Goal: Task Accomplishment & Management: Manage account settings

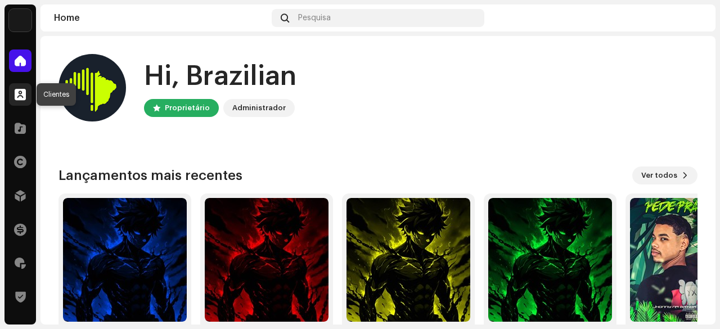
click at [25, 94] on span at bounding box center [20, 94] width 11 height 9
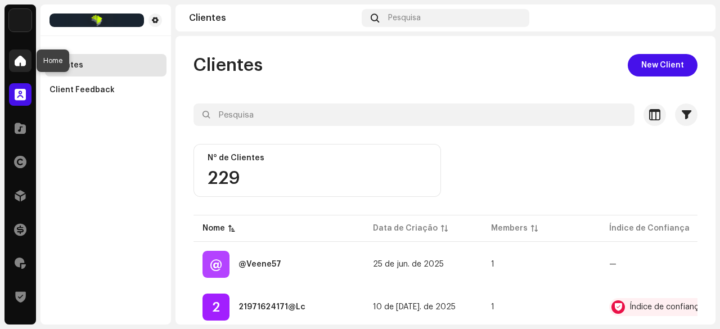
click at [21, 60] on span at bounding box center [20, 60] width 11 height 9
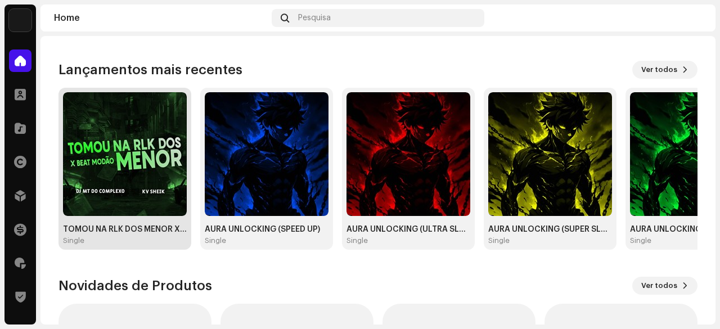
scroll to position [113, 0]
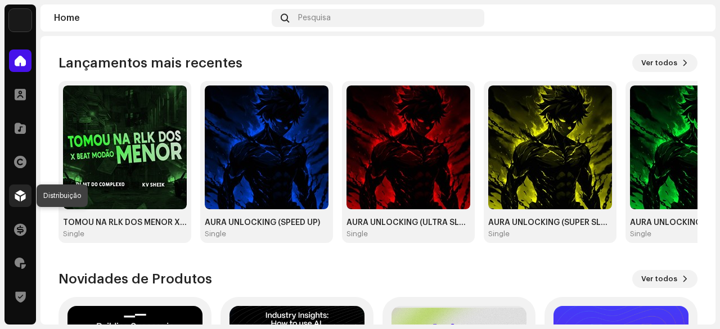
click at [18, 195] on span at bounding box center [20, 195] width 11 height 9
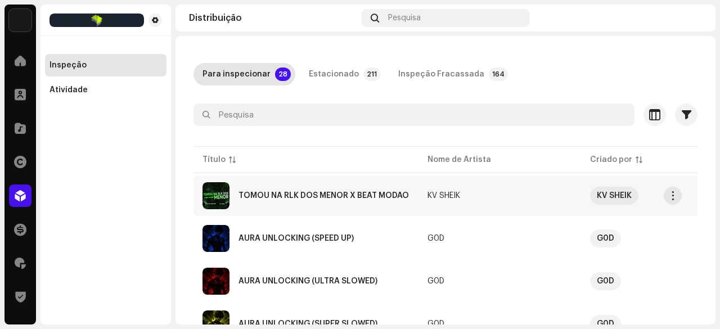
scroll to position [56, 0]
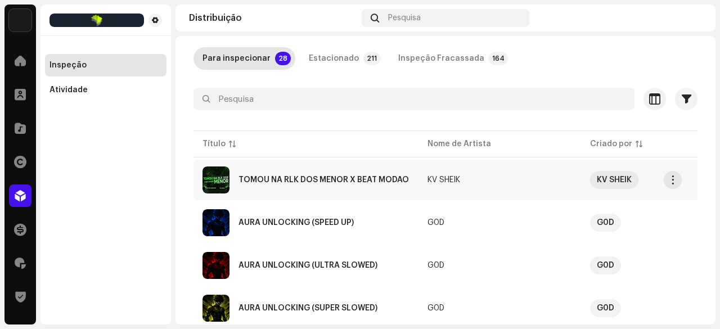
click at [318, 178] on div "TOMOU NA RLK DOS MENOR X BEAT MODAO" at bounding box center [324, 180] width 171 height 8
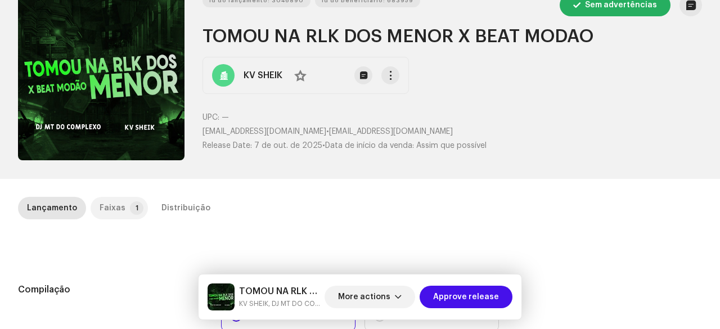
click at [112, 205] on div "Faixas" at bounding box center [113, 208] width 26 height 23
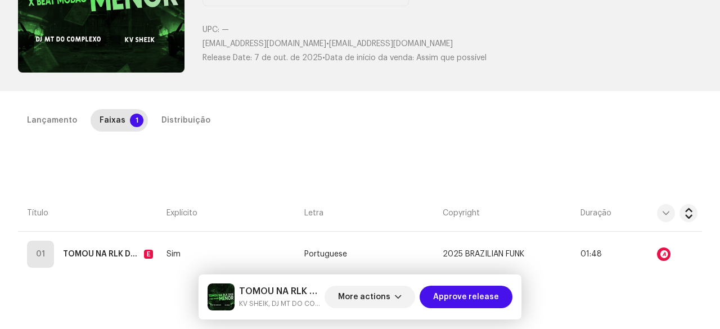
scroll to position [225, 0]
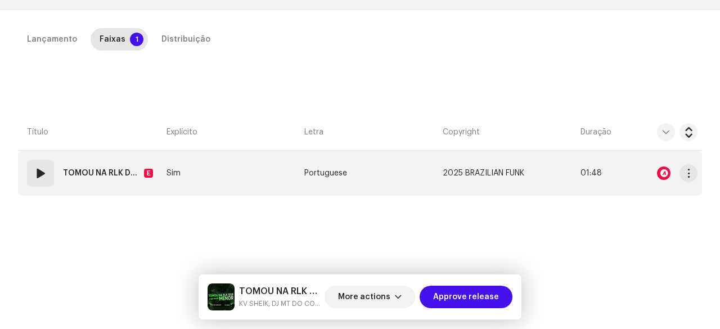
click at [41, 182] on div "01" at bounding box center [40, 173] width 27 height 27
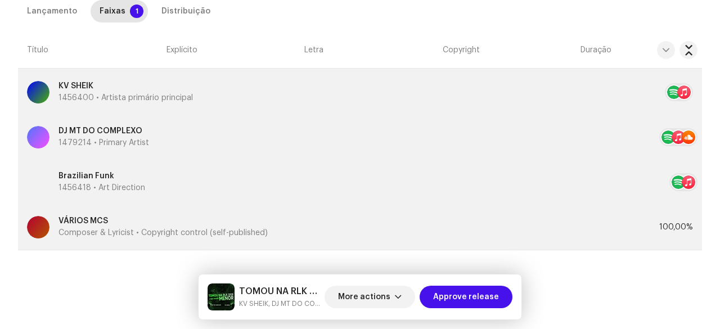
scroll to position [338, 0]
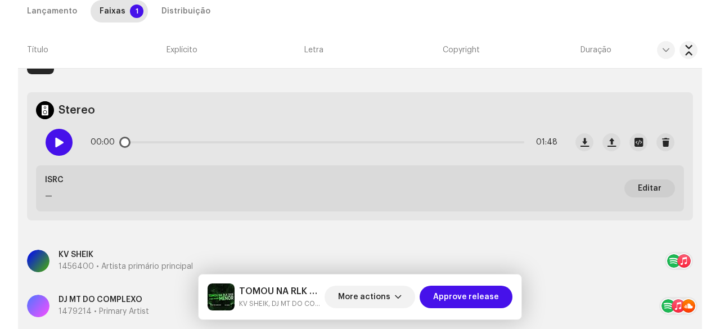
click at [56, 130] on div at bounding box center [59, 142] width 27 height 27
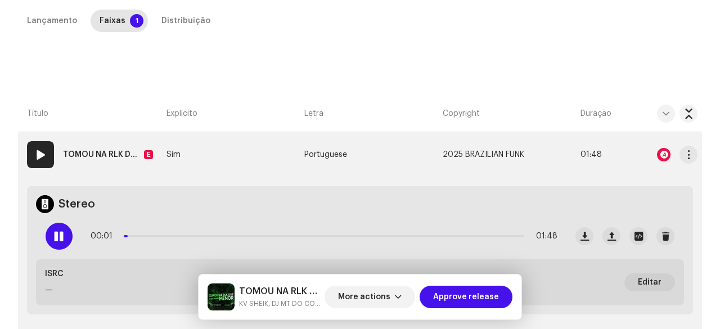
scroll to position [225, 0]
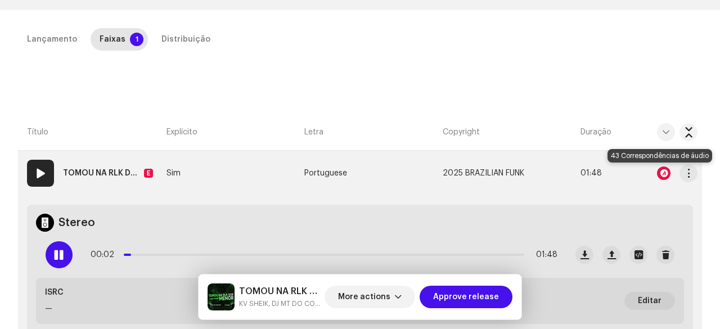
click at [660, 172] on div at bounding box center [664, 174] width 14 height 14
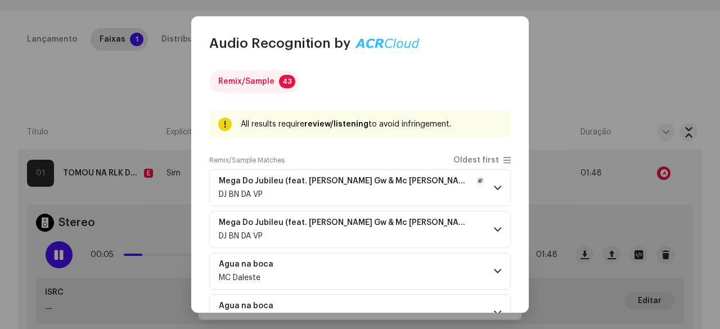
scroll to position [56, 0]
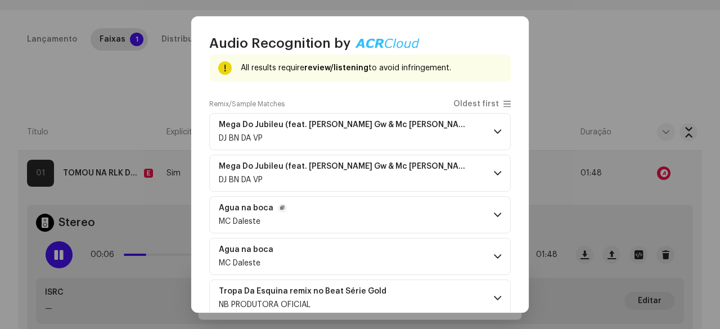
click at [320, 221] on p-accordion-header "Agua na boca MC Daleste" at bounding box center [360, 214] width 302 height 37
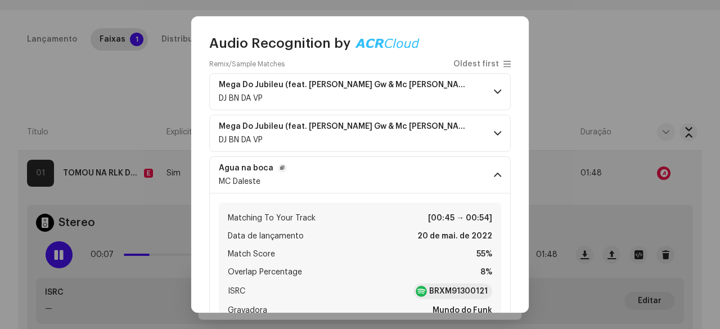
scroll to position [113, 0]
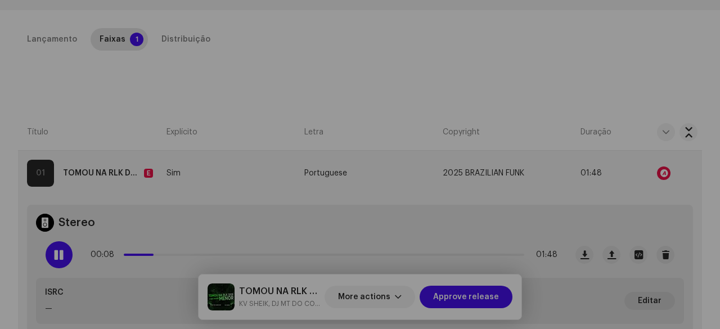
click at [149, 257] on div "Audio Recognition by Remix/Sample 43 All results require review/listening to av…" at bounding box center [360, 164] width 720 height 329
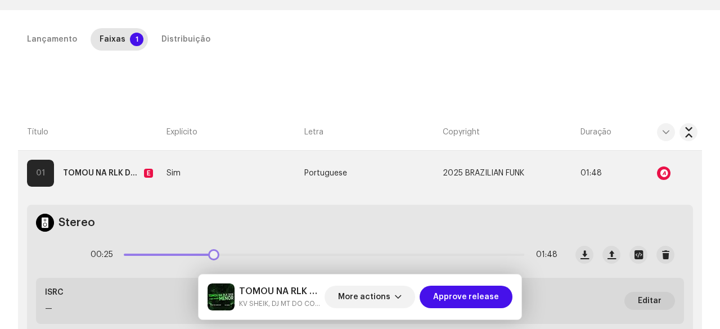
drag, startPoint x: 158, startPoint y: 257, endPoint x: 220, endPoint y: 258, distance: 61.9
click at [214, 258] on div "00:25 01:48" at bounding box center [324, 255] width 467 height 23
click at [225, 258] on div "00:25 01:48" at bounding box center [324, 255] width 467 height 23
drag, startPoint x: 216, startPoint y: 255, endPoint x: 281, endPoint y: 258, distance: 65.3
click at [281, 258] on span at bounding box center [280, 254] width 11 height 11
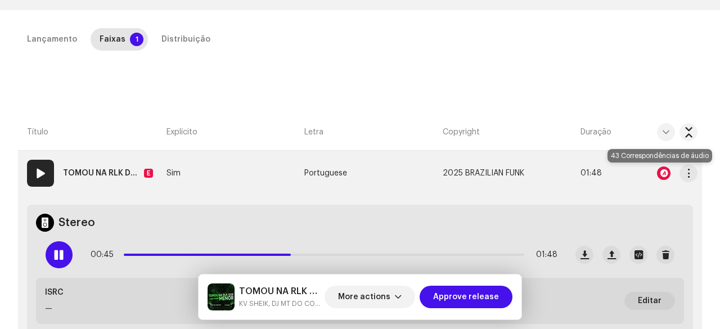
click at [660, 169] on div at bounding box center [664, 174] width 14 height 14
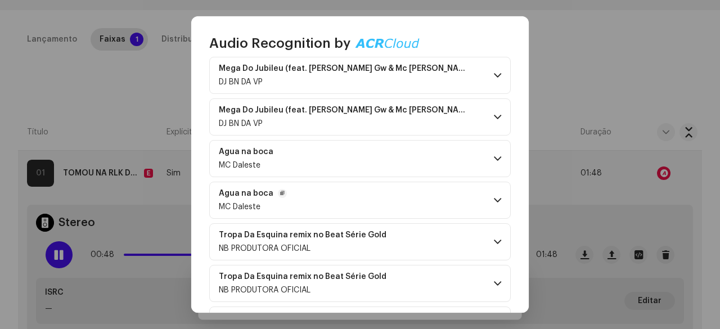
click at [330, 201] on p-accordion-header "Agua na boca MC Daleste" at bounding box center [360, 200] width 302 height 37
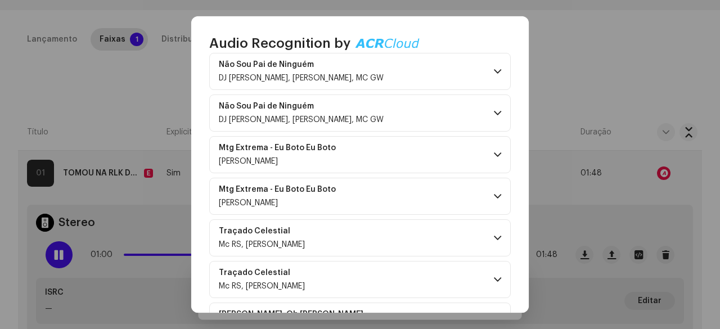
scroll to position [844, 0]
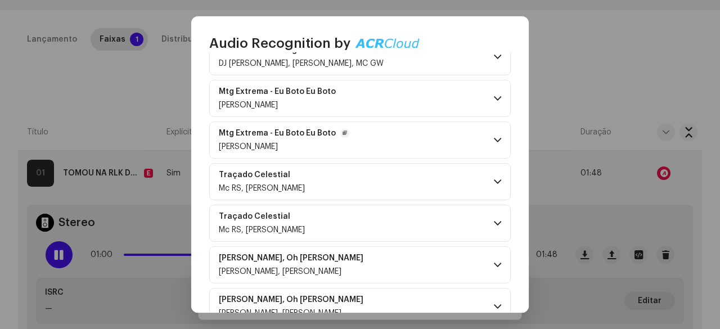
click at [367, 134] on p-accordion-header "Mtg Extrema - Eu Boto Eu Boto [PERSON_NAME]" at bounding box center [360, 140] width 302 height 37
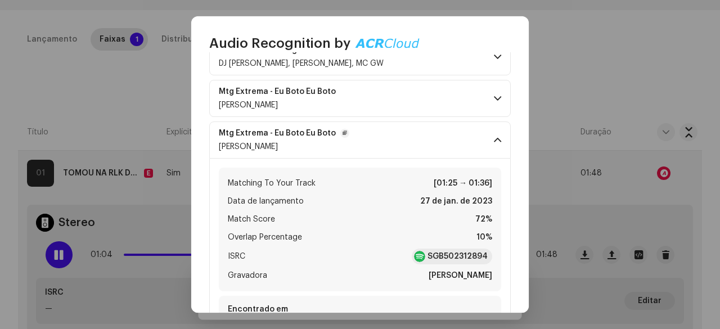
click at [352, 138] on p-accordion-header "Mtg Extrema - Eu Boto Eu Boto [PERSON_NAME]" at bounding box center [360, 140] width 302 height 37
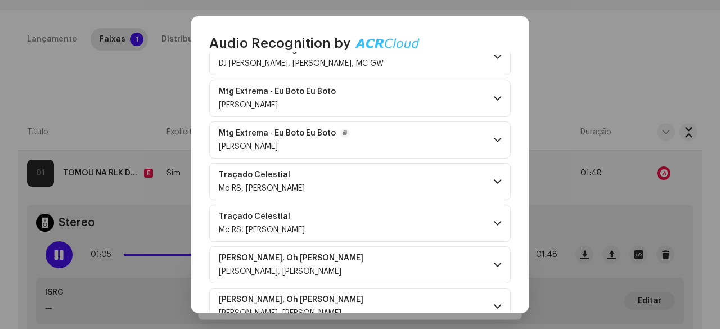
click at [352, 138] on p-accordion-header "Mtg Extrema - Eu Boto Eu Boto [PERSON_NAME]" at bounding box center [360, 140] width 302 height 37
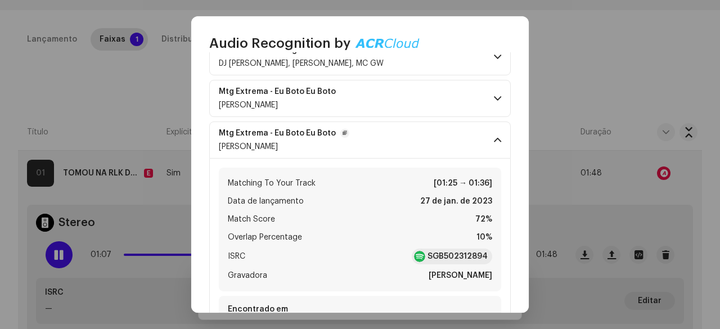
click at [364, 134] on p-accordion-header "Mtg Extrema - Eu Boto Eu Boto [PERSON_NAME]" at bounding box center [360, 140] width 302 height 37
click at [380, 97] on p-accordion-header "Mtg Extrema - Eu Boto Eu Boto [PERSON_NAME]" at bounding box center [360, 98] width 302 height 37
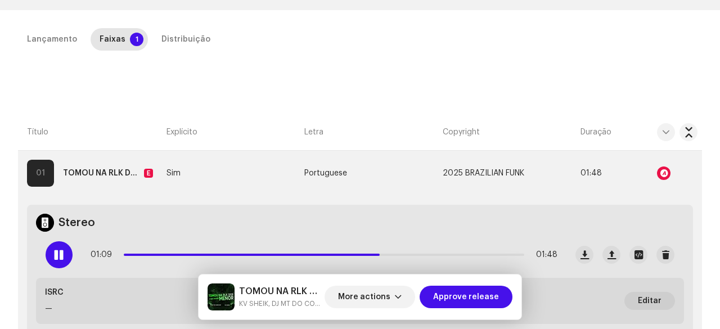
scroll to position [3202, 0]
click at [173, 252] on div "Audio Recognition by Remix/Sample 43 All results require review/listening to av…" at bounding box center [360, 164] width 720 height 329
click at [172, 252] on div "01:10 01:48" at bounding box center [324, 255] width 467 height 23
drag, startPoint x: 385, startPoint y: 252, endPoint x: 224, endPoint y: 250, distance: 161.5
click at [224, 250] on span at bounding box center [228, 254] width 11 height 11
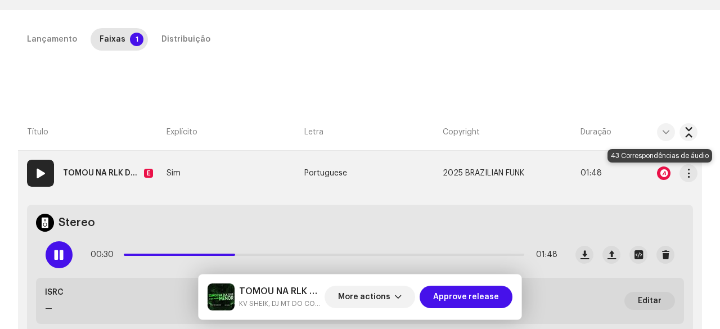
click at [658, 172] on div at bounding box center [664, 174] width 14 height 14
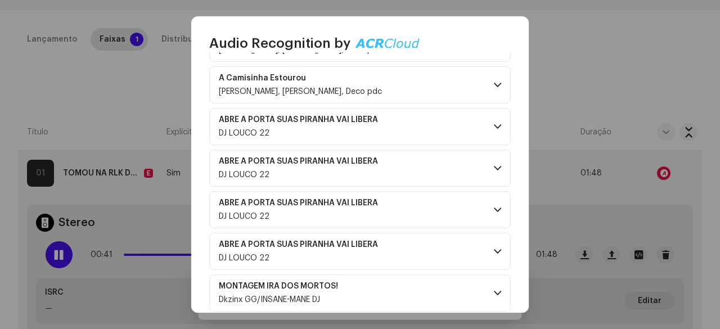
scroll to position [1644, 0]
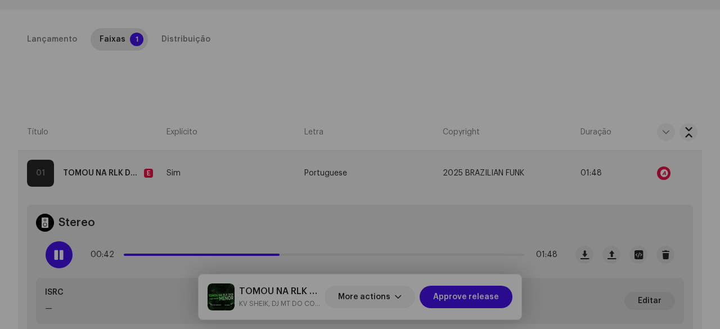
click at [603, 90] on div "Audio Recognition by Remix/Sample 43 All results require review/listening to av…" at bounding box center [360, 164] width 720 height 329
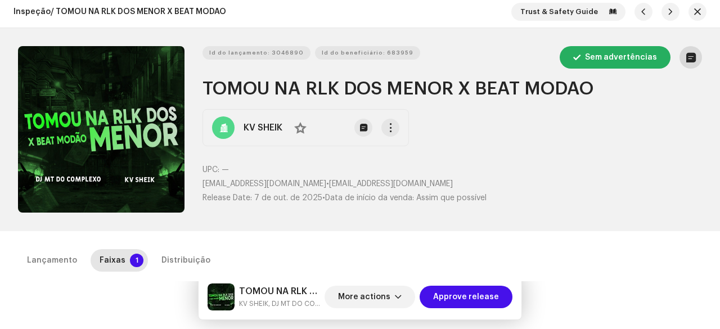
scroll to position [0, 0]
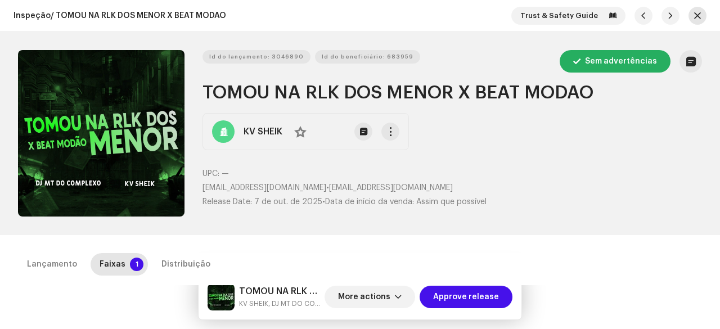
click at [694, 15] on span "button" at bounding box center [697, 15] width 7 height 9
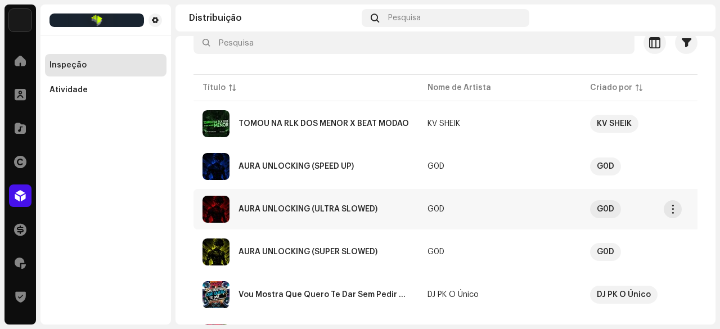
scroll to position [169, 0]
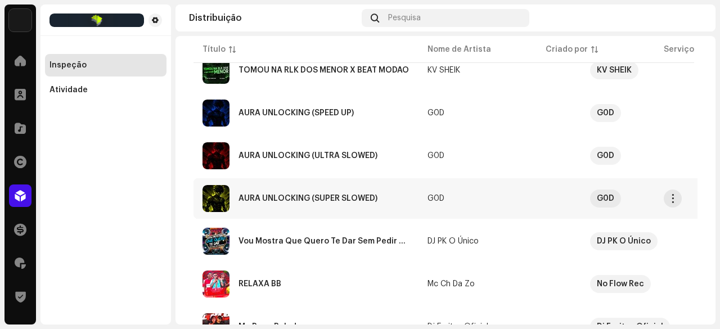
click at [335, 199] on div "AURA UNLOCKING (SUPER SLOWED)" at bounding box center [308, 199] width 139 height 8
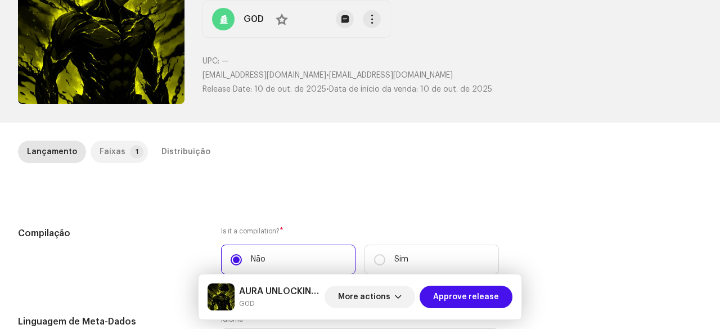
click at [121, 153] on p-tab "Faixas 1" at bounding box center [119, 152] width 57 height 23
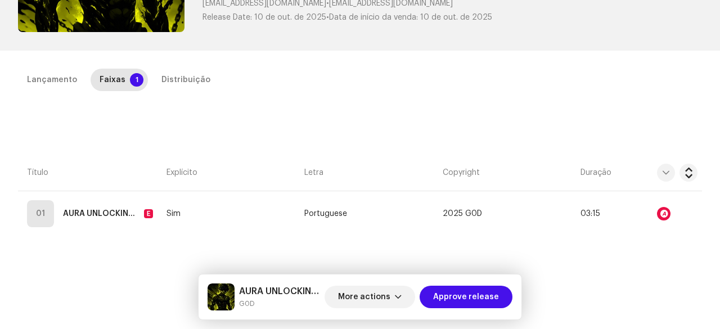
scroll to position [225, 0]
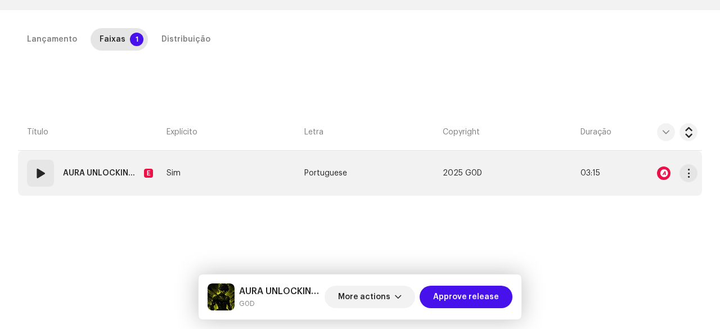
click at [50, 180] on div "01" at bounding box center [40, 173] width 27 height 27
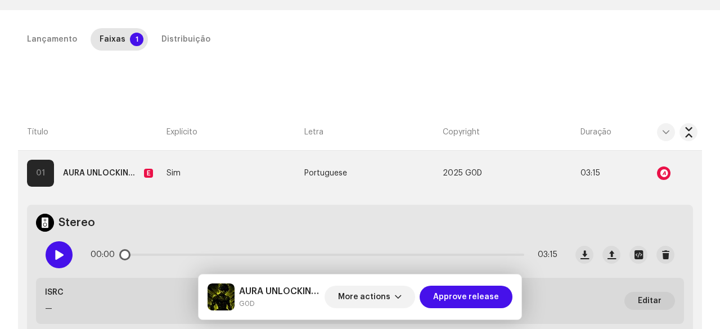
click at [62, 250] on span at bounding box center [59, 254] width 10 height 9
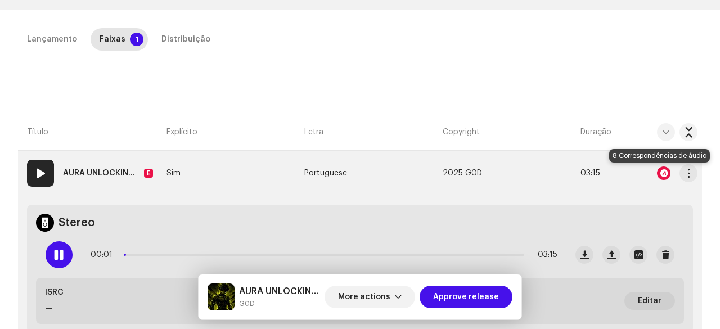
click at [658, 171] on div at bounding box center [664, 174] width 14 height 14
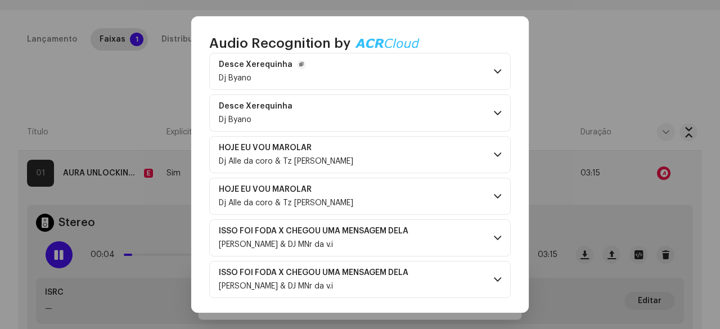
scroll to position [118, 0]
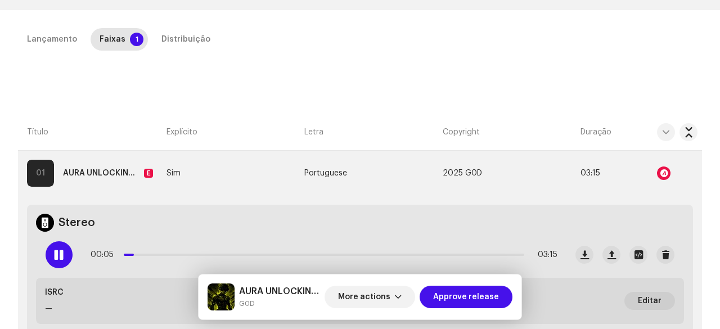
click at [104, 115] on div "Audio Recognition by Remix/Sample 6 Cover 2 All results require review/listenin…" at bounding box center [360, 164] width 720 height 329
click at [180, 39] on div "Distribuição" at bounding box center [186, 39] width 49 height 23
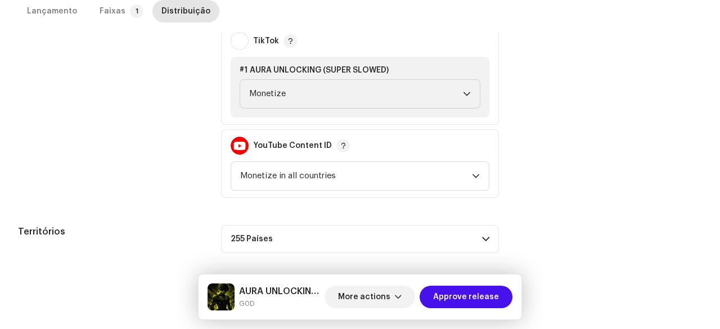
scroll to position [734, 0]
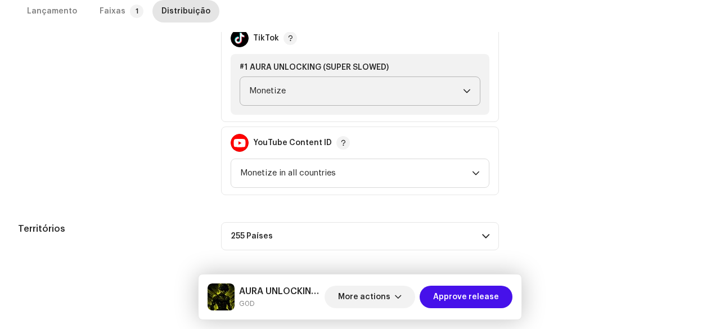
click at [280, 100] on span "Monetize" at bounding box center [356, 91] width 214 height 28
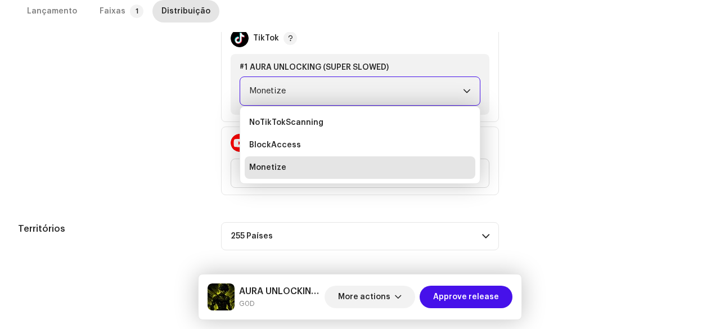
click at [266, 166] on span "Monetize" at bounding box center [267, 167] width 37 height 11
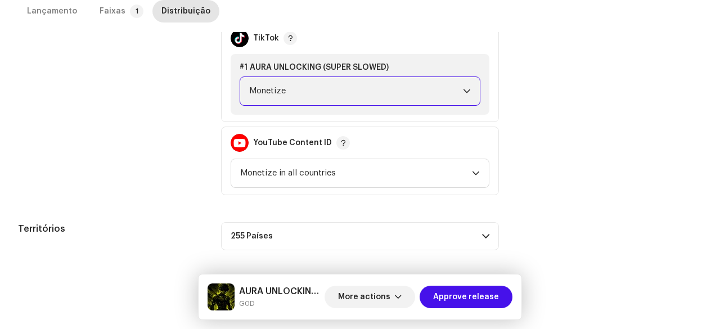
click at [266, 96] on span "Monetize" at bounding box center [356, 91] width 214 height 28
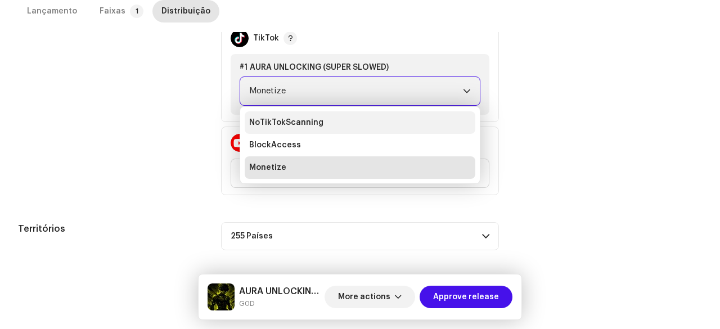
click at [268, 120] on span "NoTikTokScanning" at bounding box center [286, 122] width 74 height 11
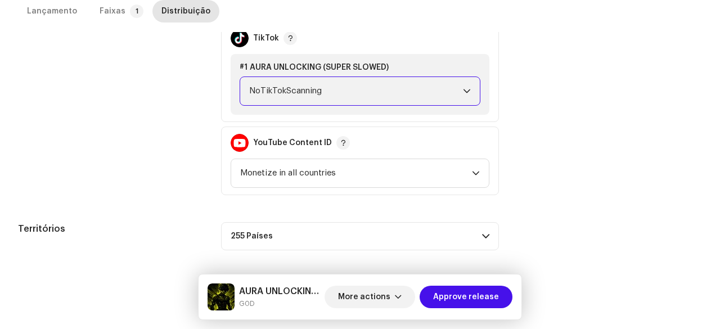
click at [194, 132] on div "Políticas de monetização" at bounding box center [110, 72] width 185 height 246
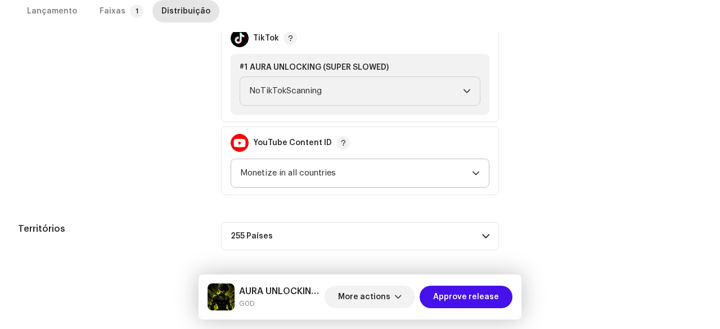
click at [261, 177] on span "Monetize in all countries" at bounding box center [356, 173] width 232 height 28
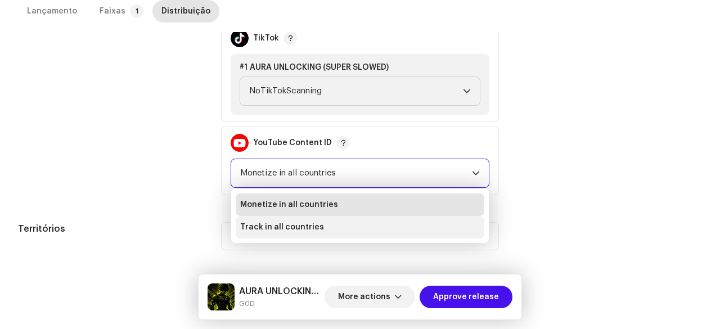
click at [259, 224] on span "Track in all countries" at bounding box center [282, 227] width 84 height 11
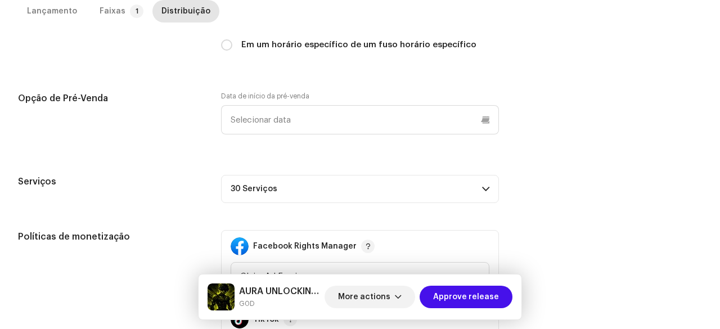
click at [268, 195] on p-accordion-header "30 Serviços" at bounding box center [360, 189] width 278 height 28
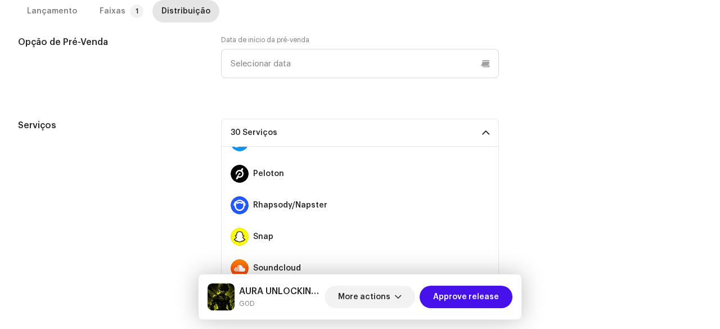
scroll to position [675, 0]
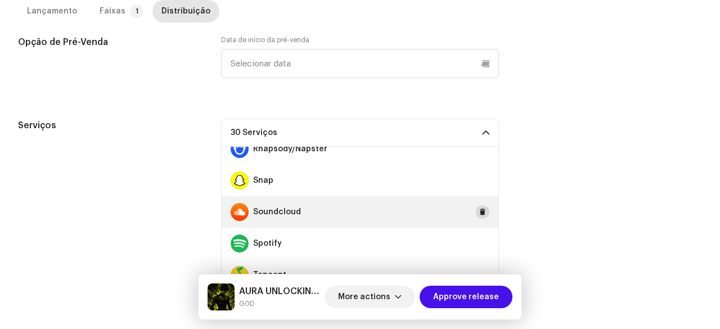
click at [479, 213] on span at bounding box center [482, 212] width 7 height 9
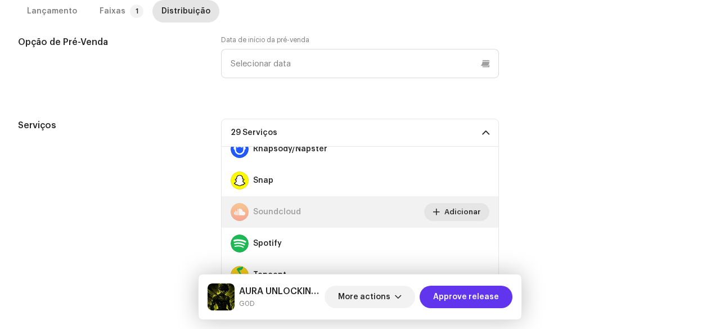
click at [470, 300] on span "Approve release" at bounding box center [466, 297] width 66 height 23
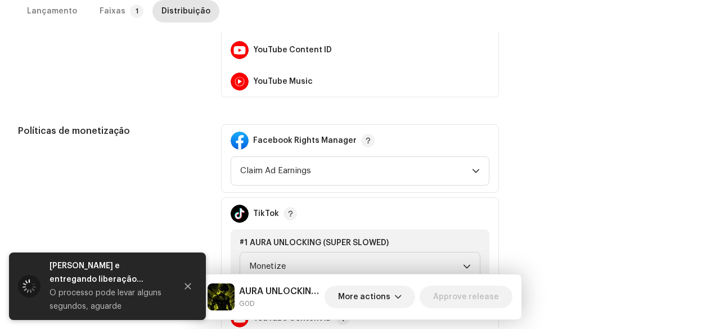
scroll to position [734, 0]
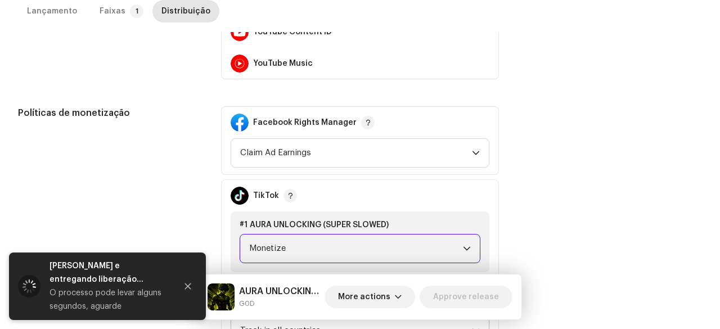
click at [275, 248] on span "Monetize" at bounding box center [356, 249] width 214 height 28
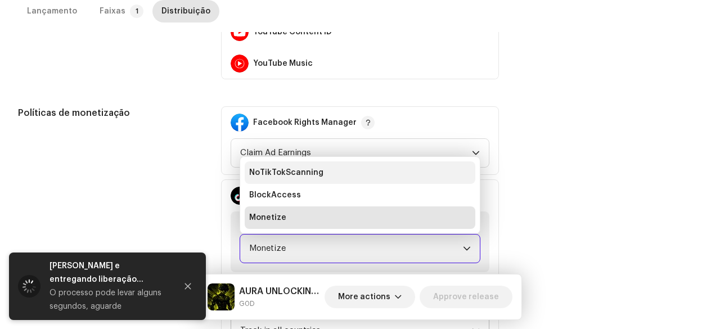
click at [281, 168] on span "NoTikTokScanning" at bounding box center [286, 172] width 74 height 11
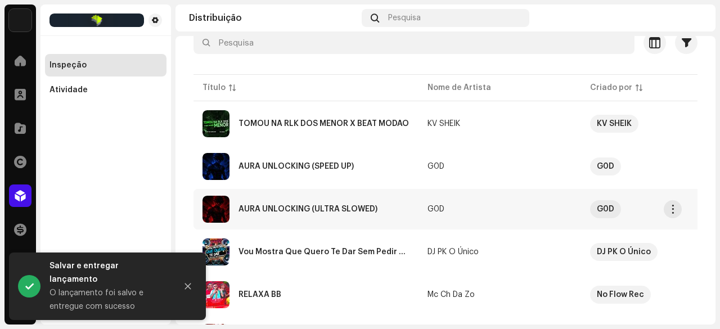
scroll to position [169, 0]
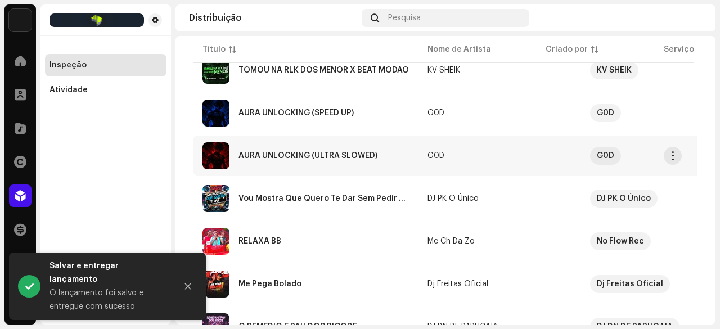
click at [313, 156] on div "AURA UNLOCKING (ULTRA SLOWED)" at bounding box center [308, 156] width 139 height 8
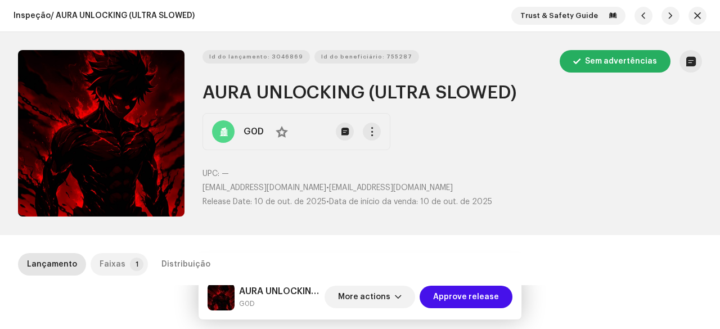
click at [113, 257] on div "Faixas" at bounding box center [113, 264] width 26 height 23
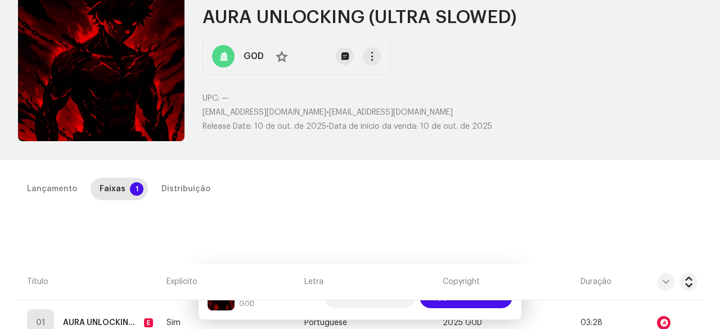
scroll to position [169, 0]
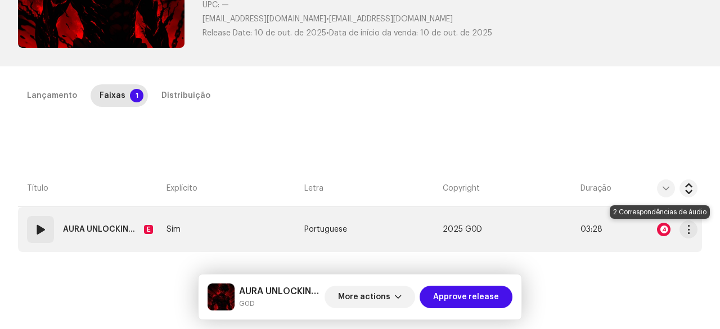
click at [657, 227] on div at bounding box center [664, 230] width 14 height 14
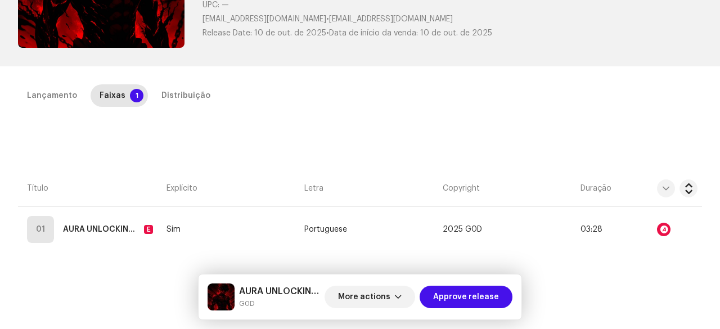
click at [80, 239] on div "Audio Recognition by Remix/Sample 2 All results require review/listening to avo…" at bounding box center [360, 164] width 720 height 329
click at [177, 97] on div "Distribuição" at bounding box center [186, 95] width 49 height 23
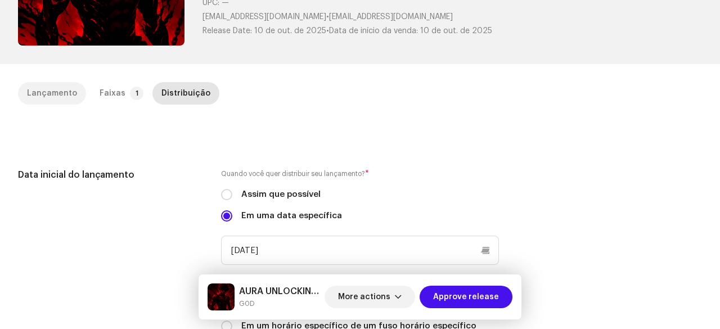
click at [50, 85] on div "Lançamento" at bounding box center [52, 93] width 50 height 23
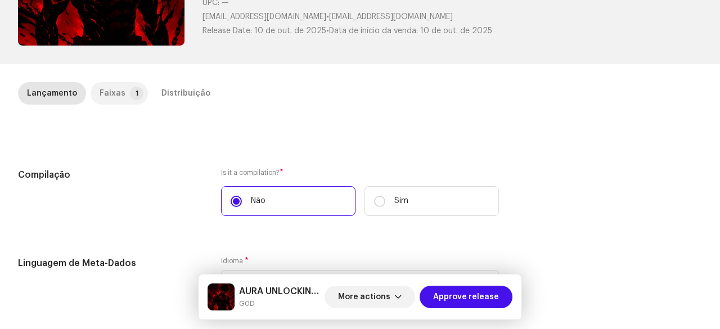
click at [111, 93] on div "Faixas" at bounding box center [113, 93] width 26 height 23
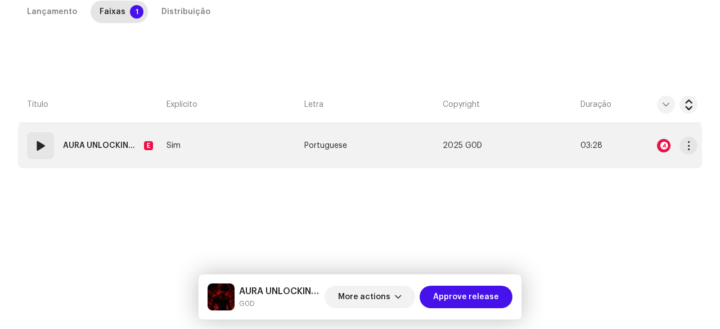
click at [46, 154] on div "01" at bounding box center [40, 145] width 27 height 27
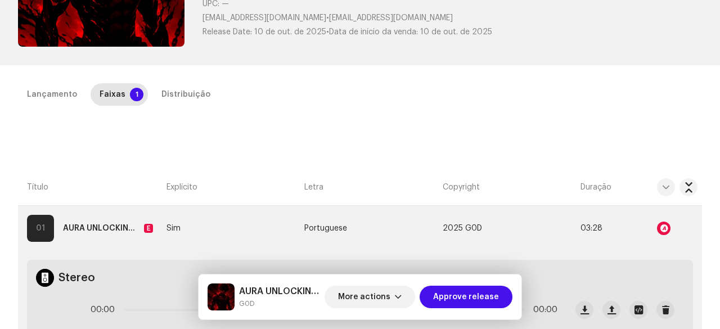
scroll to position [282, 0]
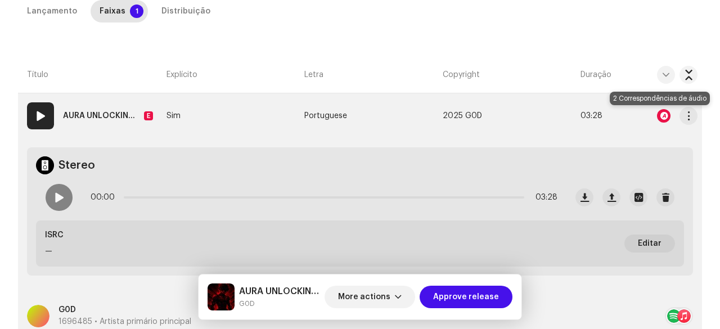
click at [664, 116] on div at bounding box center [664, 116] width 14 height 14
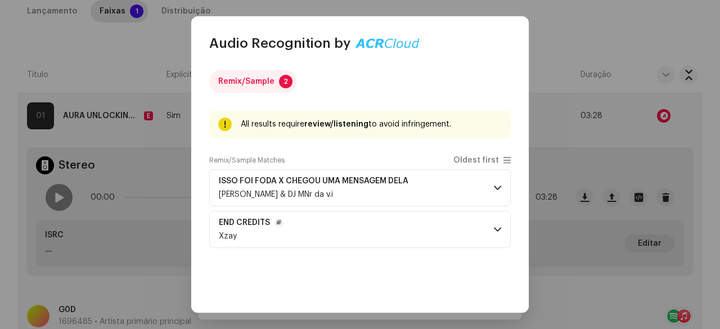
click at [324, 231] on p-accordion-header "END CREDITS Xzay" at bounding box center [360, 229] width 302 height 37
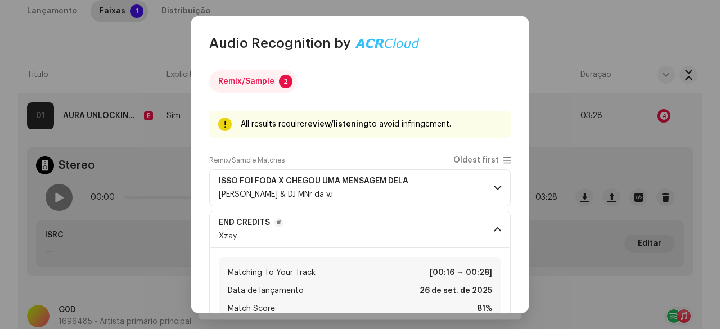
scroll to position [56, 0]
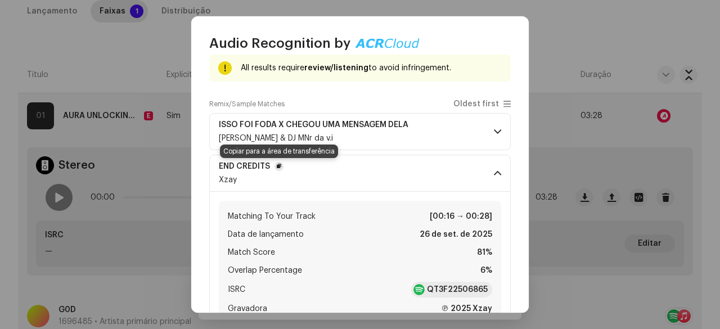
click at [277, 165] on span "button" at bounding box center [279, 166] width 5 height 9
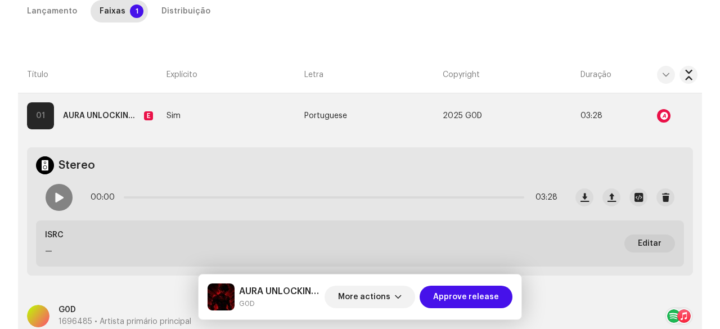
click at [56, 200] on div "Audio Recognition by Remix/Sample 2 All results require review/listening to avo…" at bounding box center [360, 164] width 720 height 329
click at [61, 198] on span at bounding box center [59, 197] width 10 height 9
drag, startPoint x: 129, startPoint y: 196, endPoint x: 156, endPoint y: 196, distance: 27.0
click at [156, 196] on span at bounding box center [159, 197] width 11 height 11
click at [154, 199] on span at bounding box center [155, 197] width 11 height 11
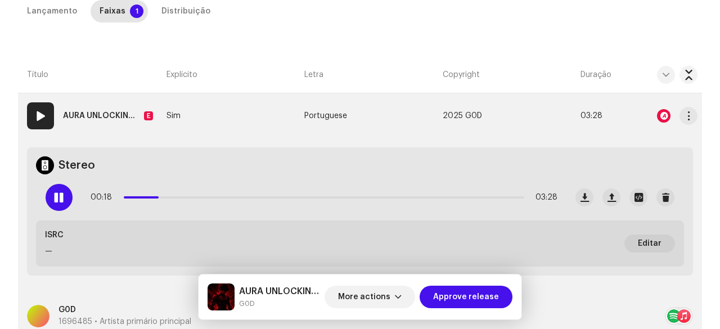
click at [660, 118] on div at bounding box center [664, 116] width 14 height 14
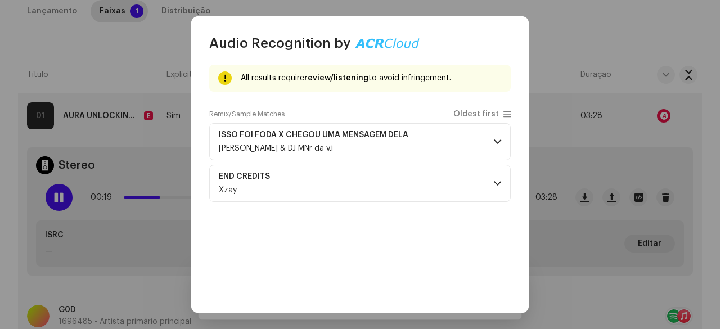
scroll to position [113, 0]
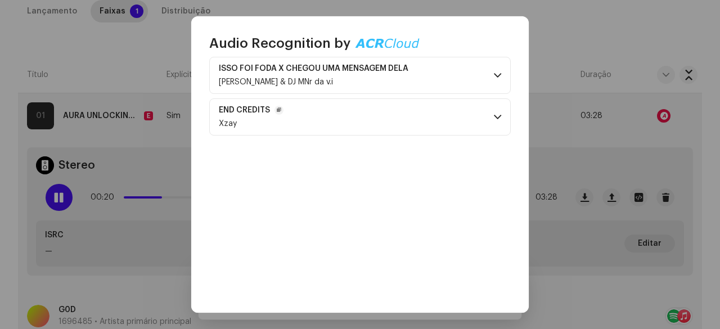
click at [343, 114] on p-accordion-header "END CREDITS Xzay" at bounding box center [360, 116] width 302 height 37
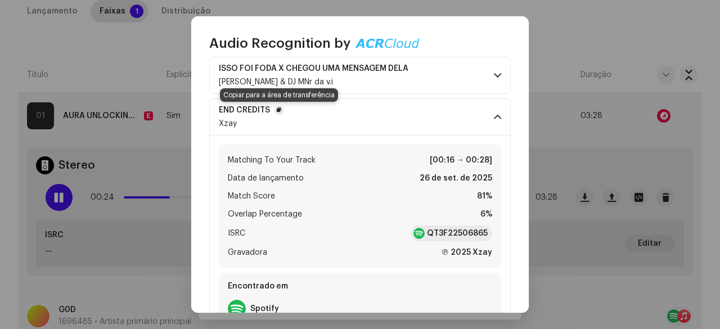
click at [276, 109] on button "button" at bounding box center [279, 110] width 9 height 9
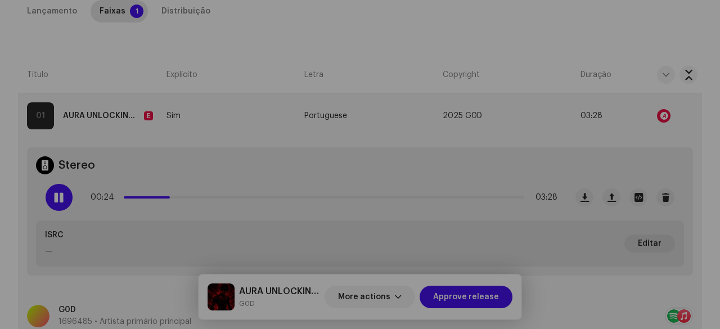
click at [67, 222] on div "Audio Recognition by Remix/Sample 2 All results require review/listening to avo…" at bounding box center [360, 164] width 720 height 329
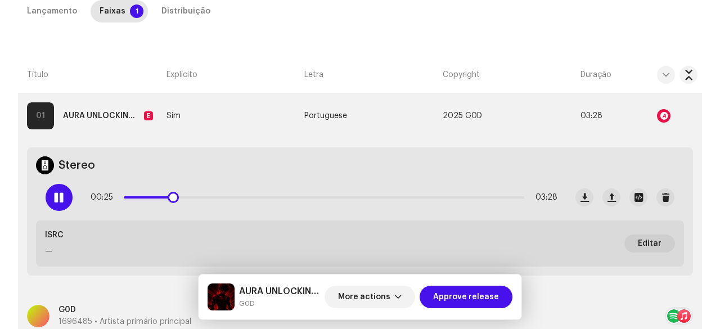
click at [52, 194] on div at bounding box center [59, 197] width 27 height 27
click at [57, 200] on span at bounding box center [59, 197] width 10 height 9
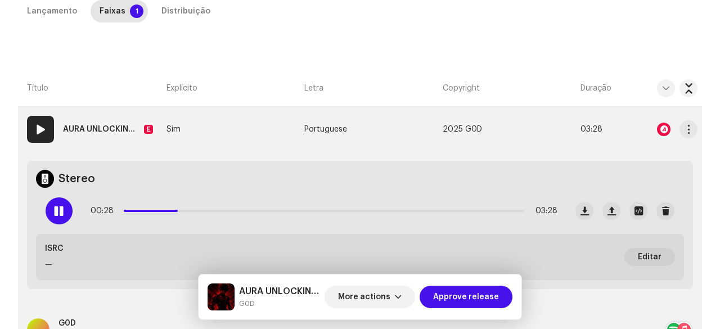
scroll to position [170, 0]
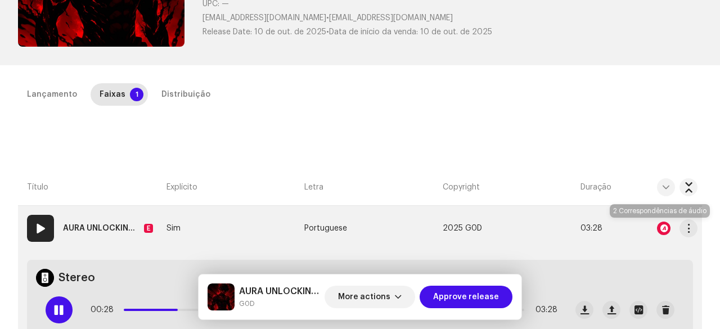
click at [662, 229] on div at bounding box center [664, 229] width 14 height 14
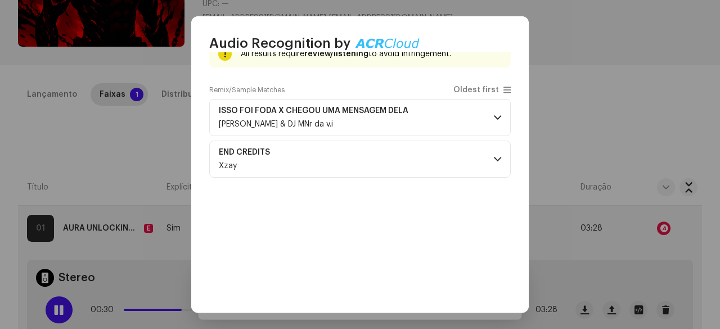
scroll to position [56, 0]
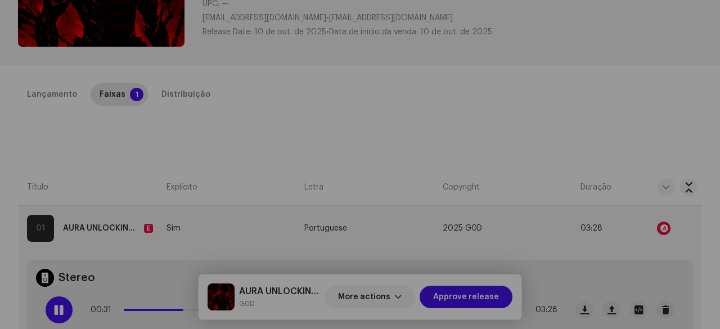
click at [163, 96] on div "Audio Recognition by Remix/Sample 2 All results require review/listening to avo…" at bounding box center [360, 164] width 720 height 329
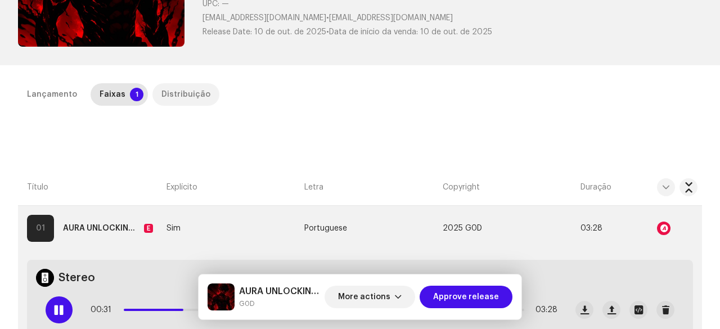
click at [167, 94] on div "Distribuição" at bounding box center [186, 94] width 49 height 23
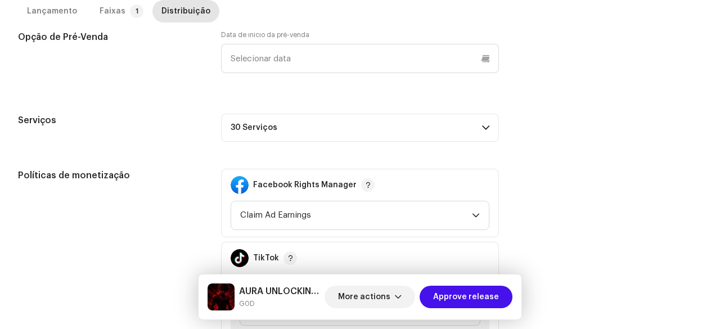
scroll to position [564, 0]
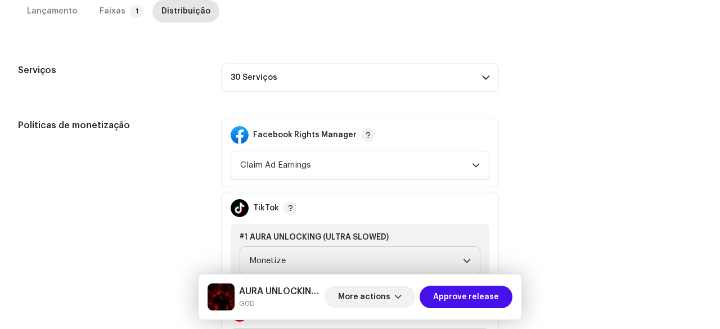
click at [286, 86] on p-accordion-header "30 Serviços" at bounding box center [360, 78] width 278 height 28
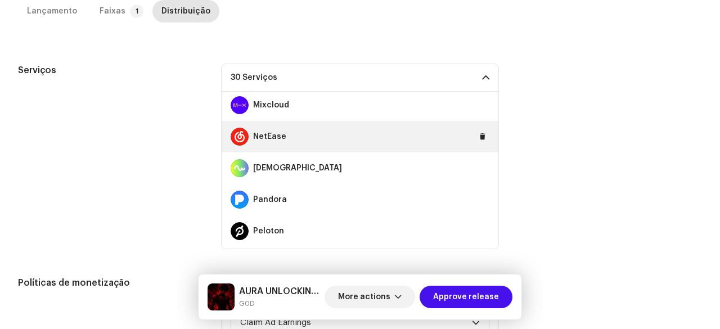
scroll to position [619, 0]
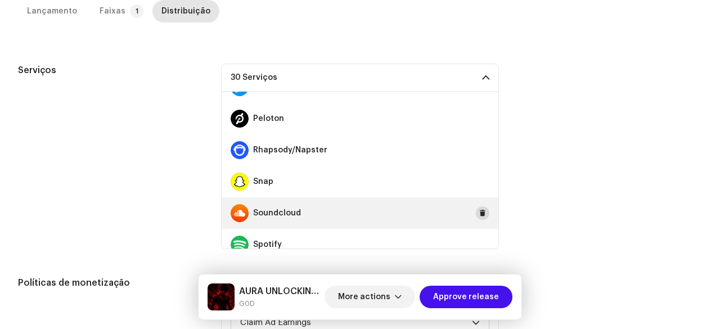
click at [479, 212] on span at bounding box center [482, 213] width 7 height 9
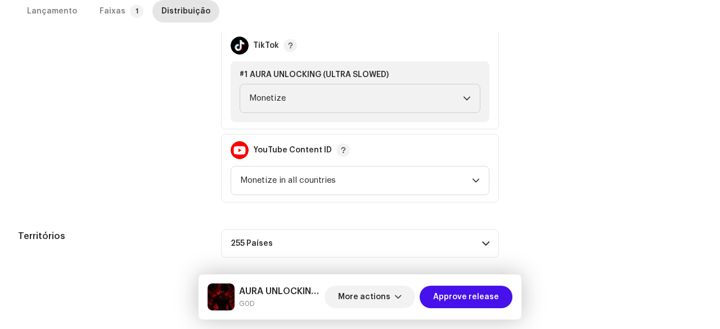
scroll to position [891, 0]
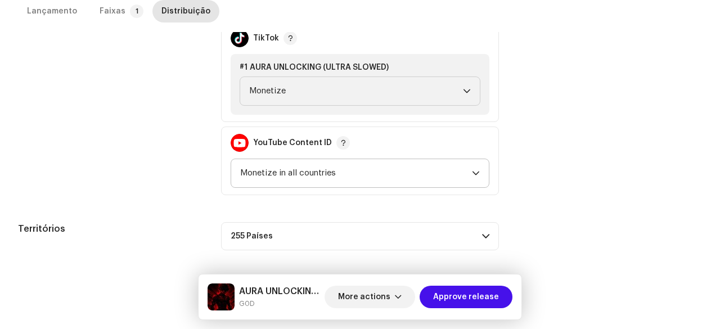
click at [297, 168] on span "Monetize in all countries" at bounding box center [356, 173] width 232 height 28
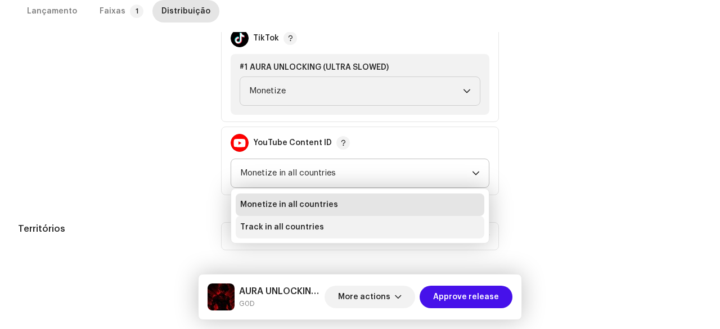
click at [271, 227] on span "Track in all countries" at bounding box center [282, 227] width 84 height 11
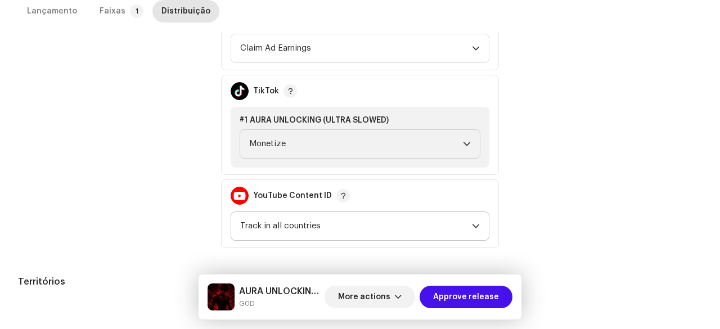
scroll to position [779, 0]
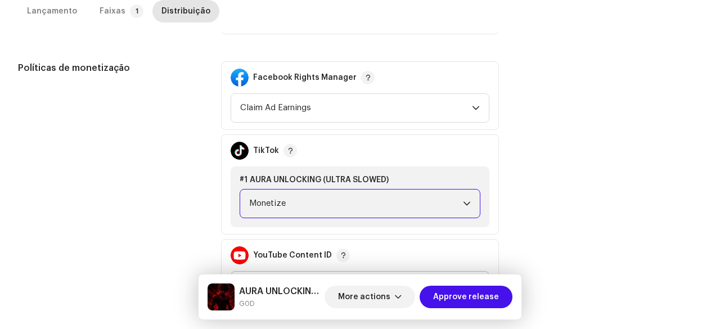
click at [293, 213] on span "Monetize" at bounding box center [356, 204] width 214 height 28
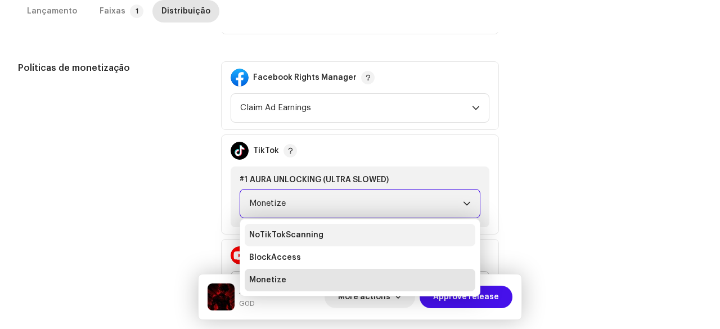
click at [281, 234] on span "NoTikTokScanning" at bounding box center [286, 235] width 74 height 11
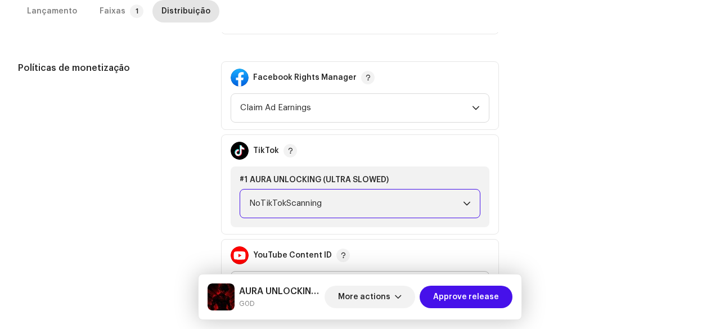
click at [539, 169] on div "Políticas de monetização Facebook Rights Manager Claim Ad Earnings TikTok #1 AU…" at bounding box center [360, 184] width 684 height 246
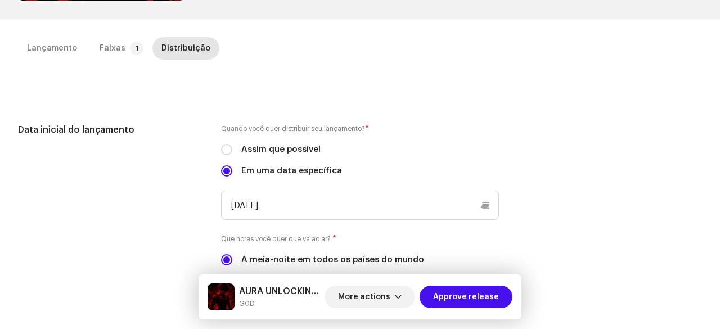
scroll to position [47, 0]
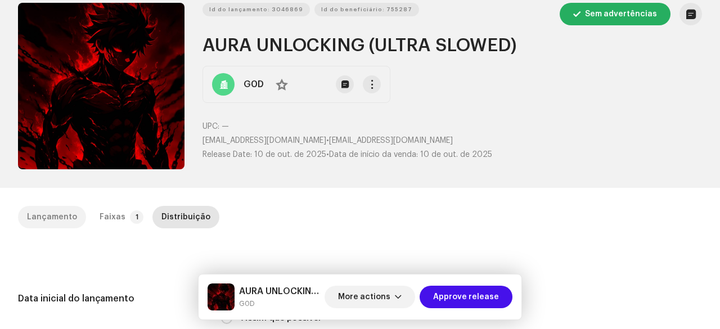
click at [53, 218] on div "Lançamento" at bounding box center [52, 217] width 50 height 23
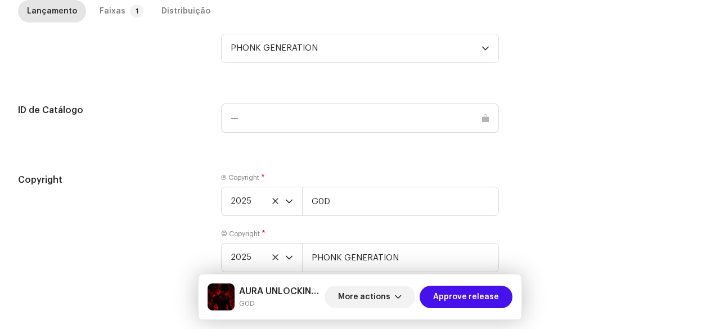
scroll to position [1208, 0]
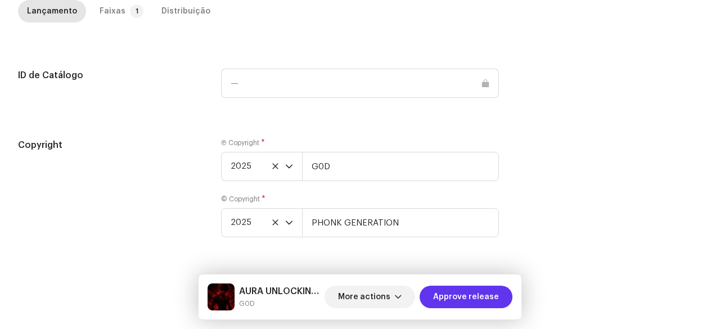
click at [486, 295] on span "Approve release" at bounding box center [466, 297] width 66 height 23
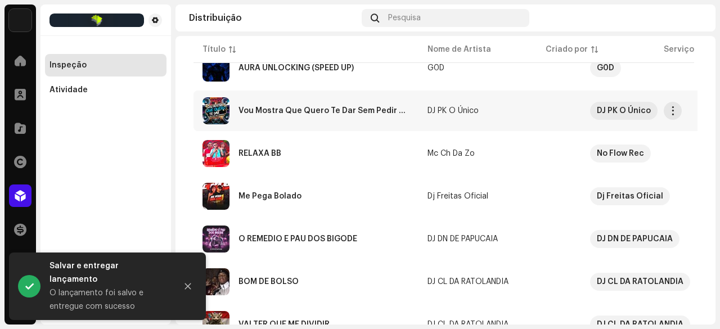
scroll to position [225, 0]
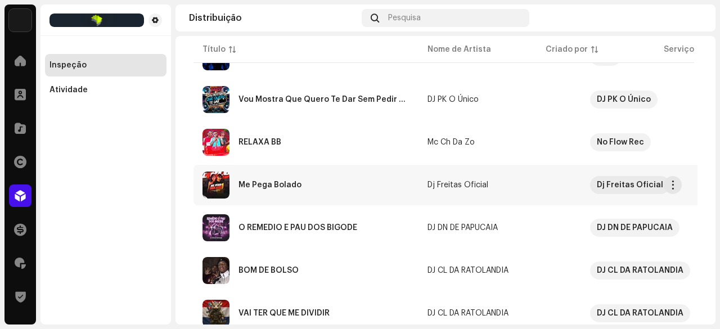
click at [272, 183] on div "Me Pega Bolado" at bounding box center [270, 185] width 63 height 8
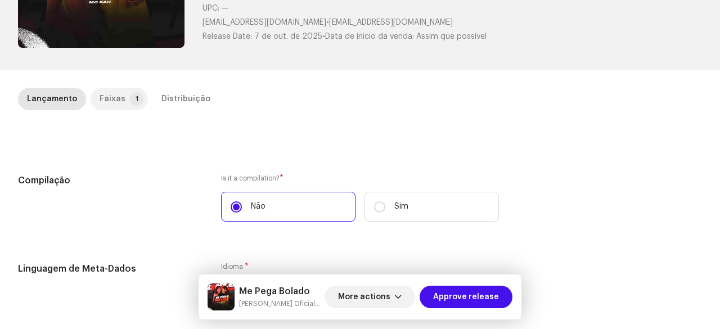
click at [117, 93] on div "Faixas" at bounding box center [113, 99] width 26 height 23
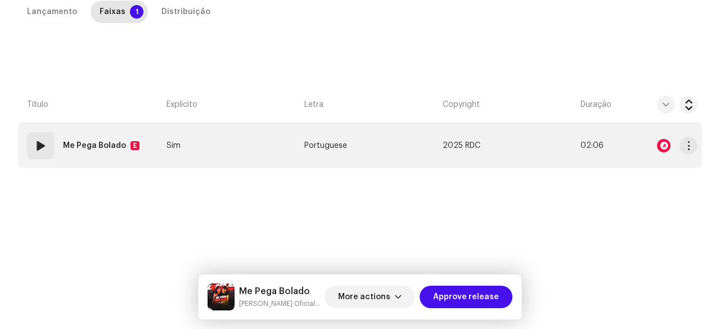
click at [35, 145] on span at bounding box center [41, 146] width 14 height 14
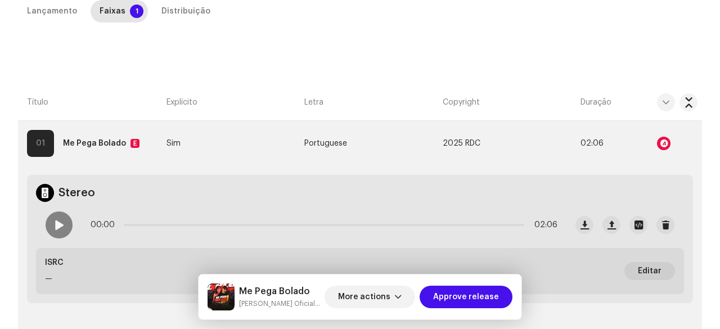
scroll to position [256, 0]
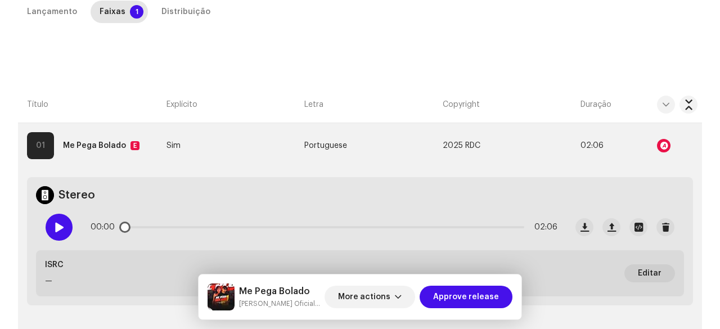
click at [55, 225] on span at bounding box center [59, 227] width 10 height 9
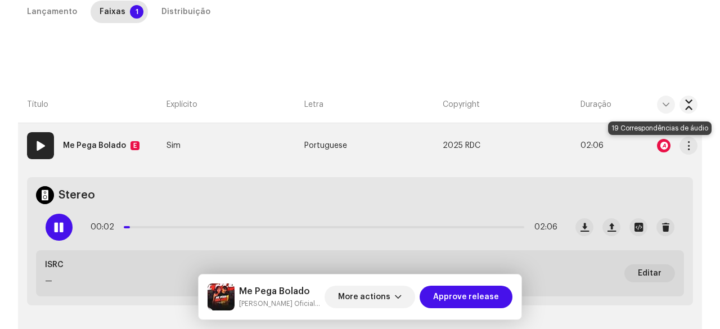
click at [661, 146] on div at bounding box center [664, 146] width 14 height 14
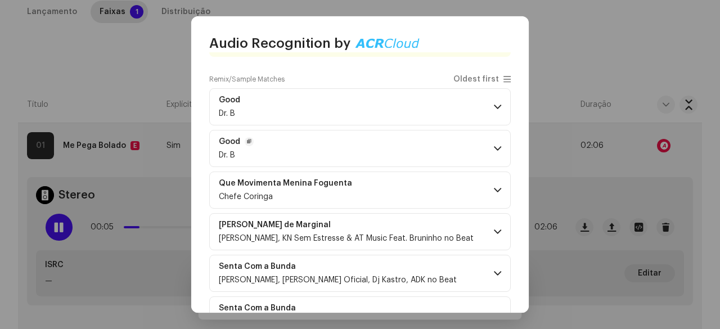
scroll to position [56, 0]
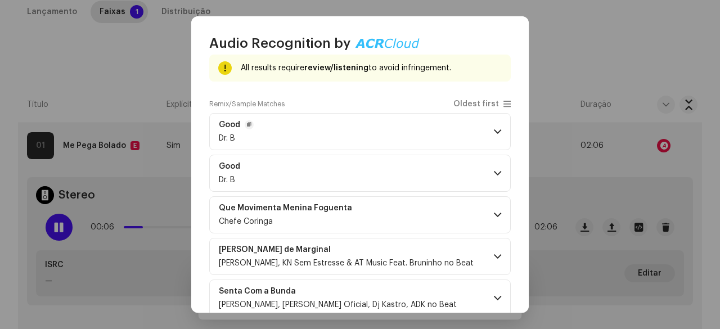
click at [289, 138] on p-accordion-header "Good Dr. B" at bounding box center [360, 131] width 302 height 37
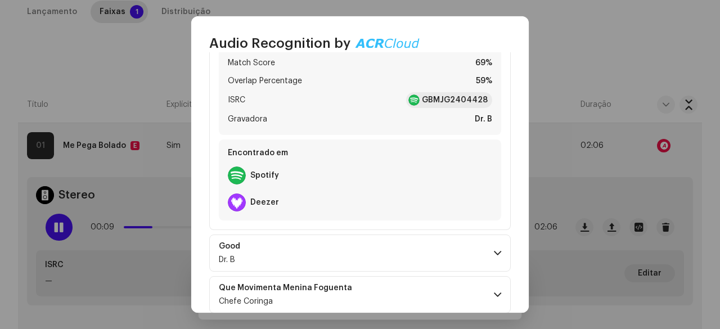
scroll to position [225, 0]
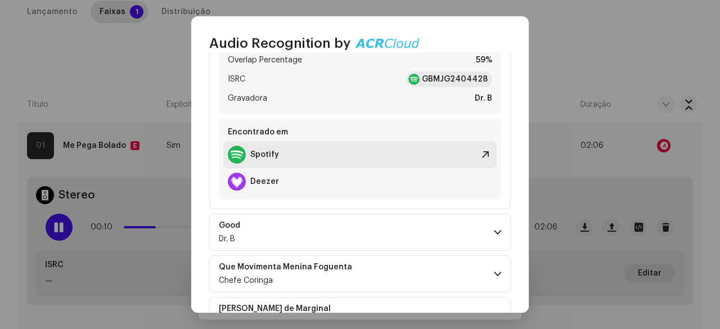
click at [266, 154] on strong "Spotify" at bounding box center [264, 154] width 29 height 9
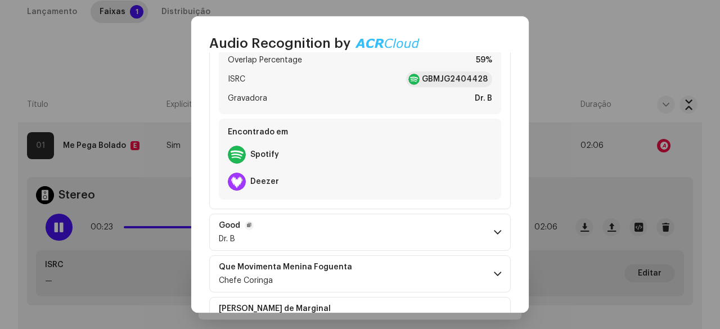
click at [494, 230] on span at bounding box center [497, 232] width 7 height 9
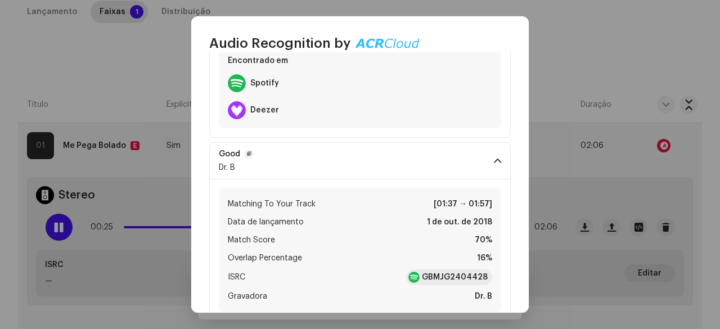
scroll to position [281, 0]
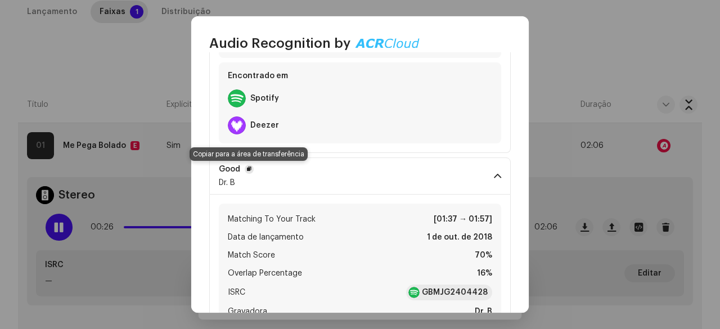
click at [250, 167] on span "button" at bounding box center [249, 169] width 5 height 9
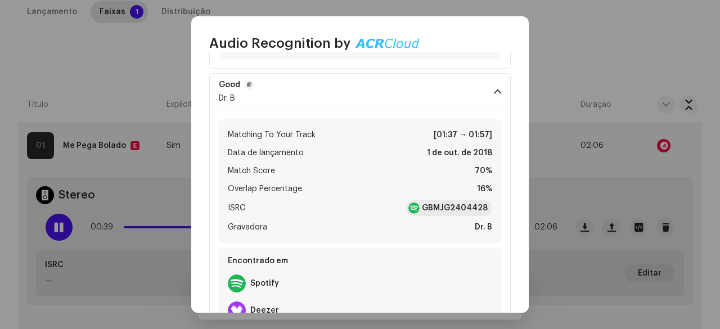
scroll to position [394, 0]
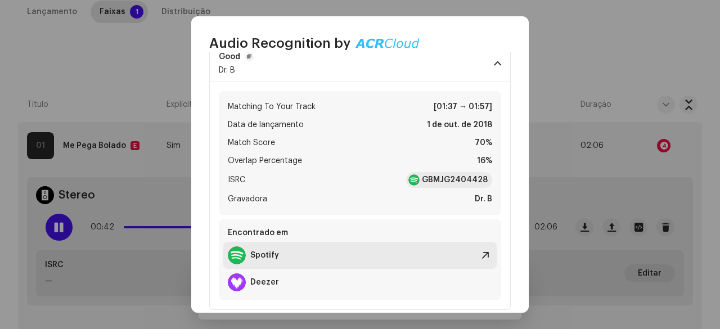
click at [267, 249] on div "Spotify" at bounding box center [253, 255] width 51 height 18
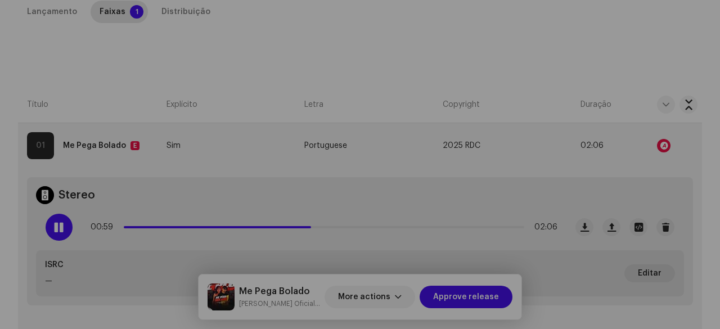
click at [65, 229] on div "Audio Recognition by Remix/Sample 16 Cover 3 All results require review/listeni…" at bounding box center [360, 164] width 720 height 329
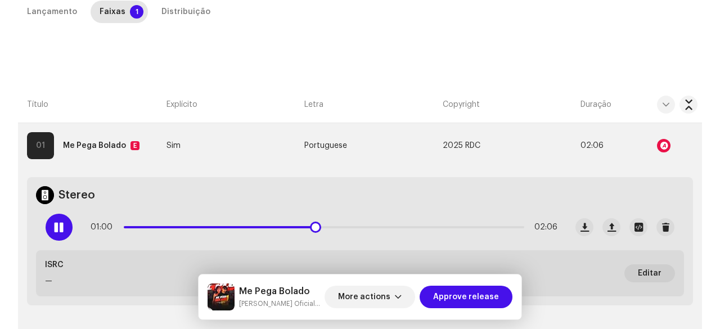
click at [65, 228] on div at bounding box center [59, 227] width 27 height 27
click at [46, 227] on div at bounding box center [59, 227] width 27 height 27
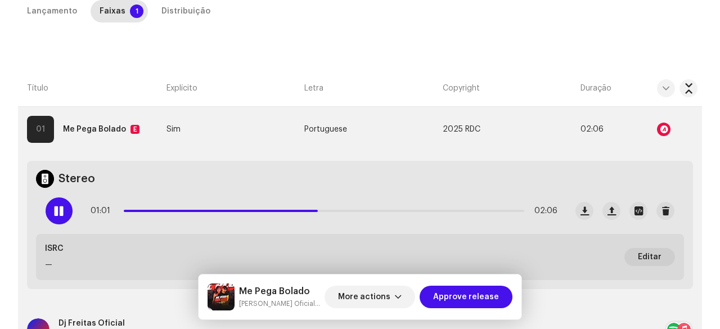
scroll to position [218, 0]
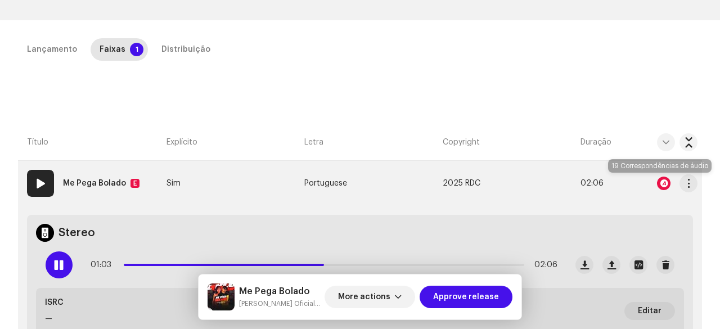
click at [661, 180] on div at bounding box center [664, 184] width 14 height 14
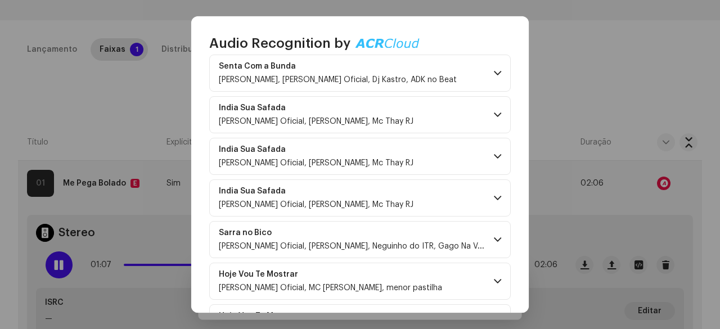
scroll to position [338, 0]
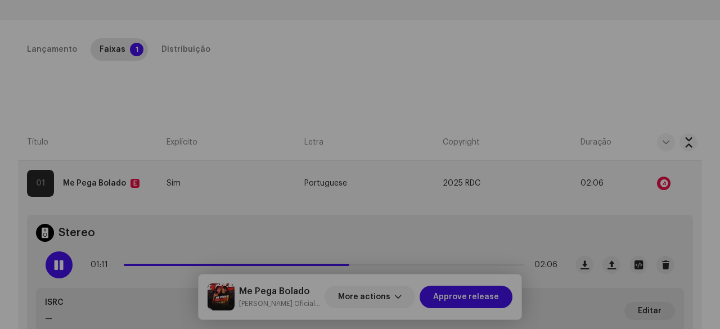
click at [154, 118] on div "Audio Recognition by Remix/Sample 16 Cover 3 All results require review/listeni…" at bounding box center [360, 164] width 720 height 329
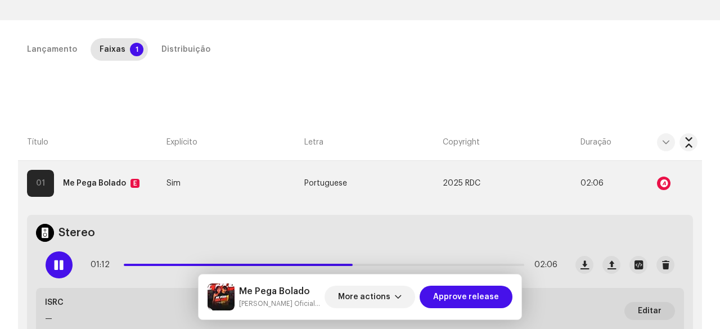
scroll to position [2862, 0]
click at [185, 51] on div "Distribuição" at bounding box center [186, 49] width 49 height 23
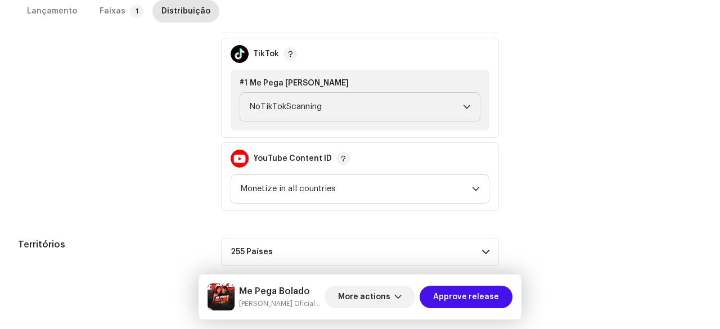
scroll to position [544, 0]
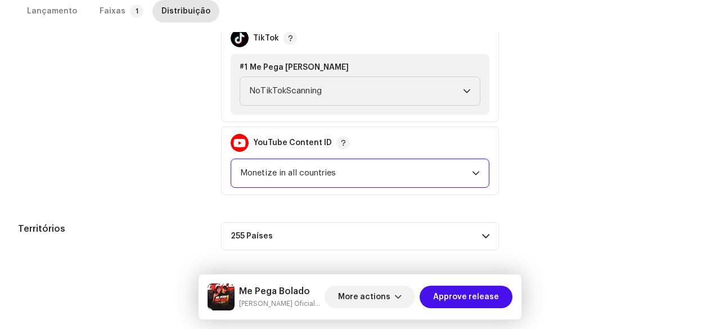
click at [279, 181] on span "Monetize in all countries" at bounding box center [356, 173] width 232 height 28
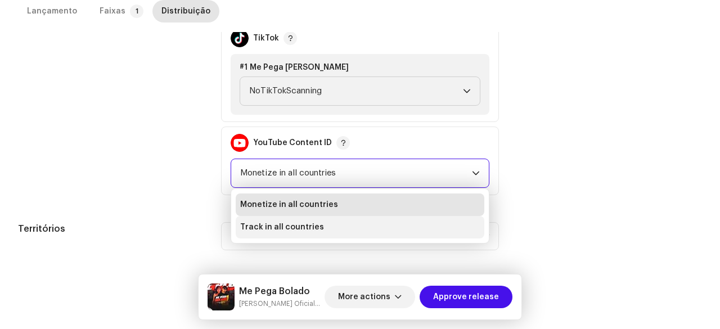
click at [266, 222] on span "Track in all countries" at bounding box center [282, 227] width 84 height 11
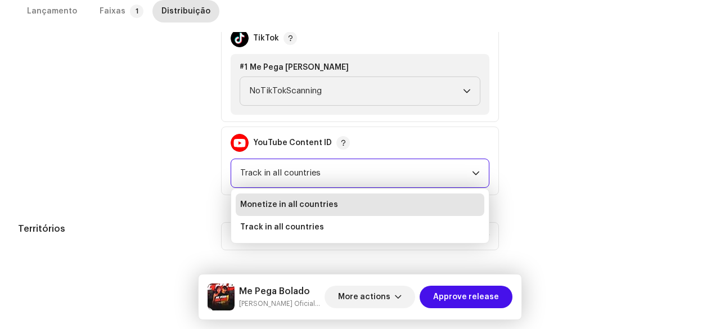
click at [197, 206] on div "Data inicial do lançamento Quando você quer distribuir seu lançamento? * Assim …" at bounding box center [360, 24] width 684 height 451
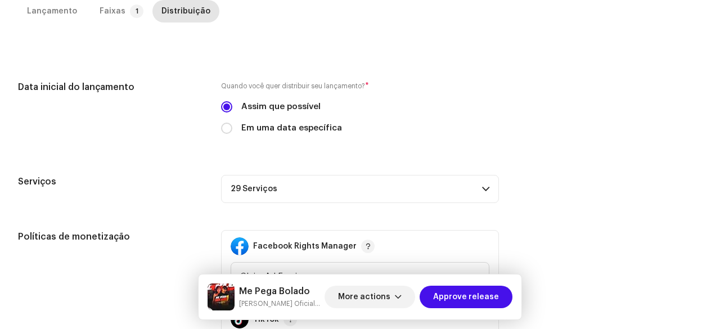
click at [251, 195] on p-accordion-header "29 Serviços" at bounding box center [360, 189] width 278 height 28
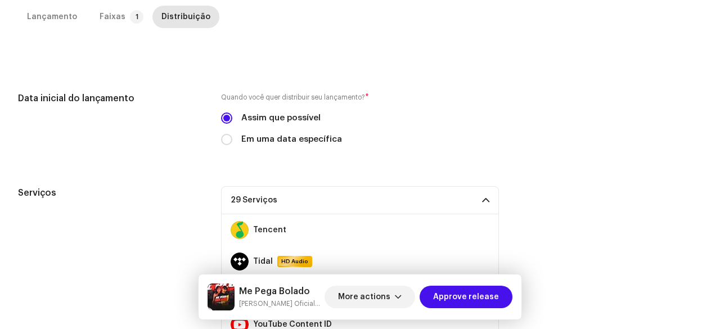
scroll to position [82, 0]
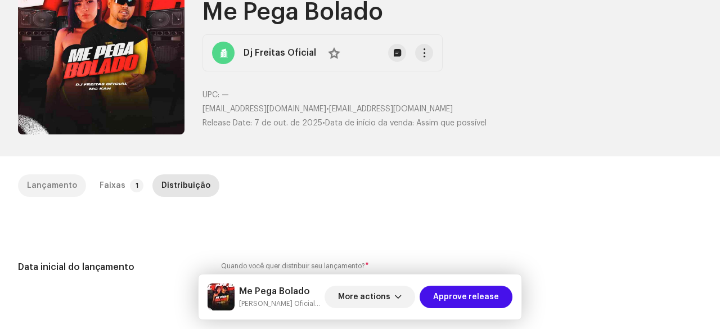
click at [65, 184] on div "Lançamento" at bounding box center [52, 185] width 50 height 23
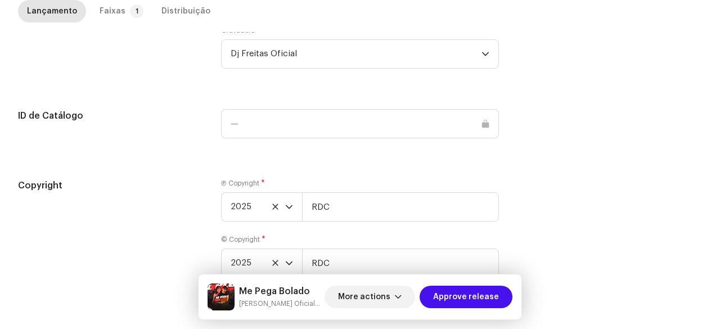
scroll to position [1211, 0]
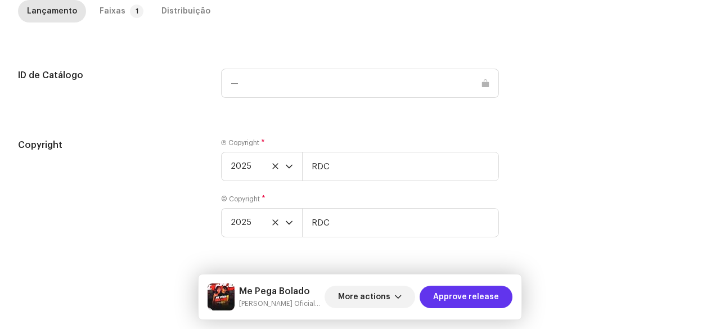
click at [471, 297] on span "Approve release" at bounding box center [466, 297] width 66 height 23
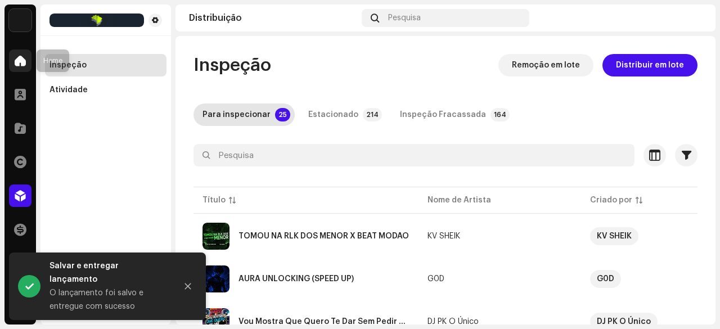
click at [24, 61] on span at bounding box center [20, 60] width 11 height 9
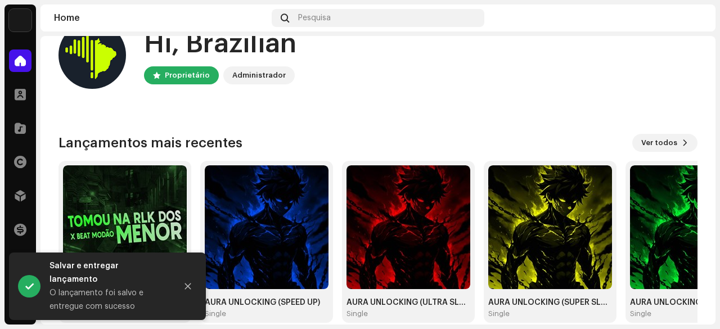
scroll to position [56, 0]
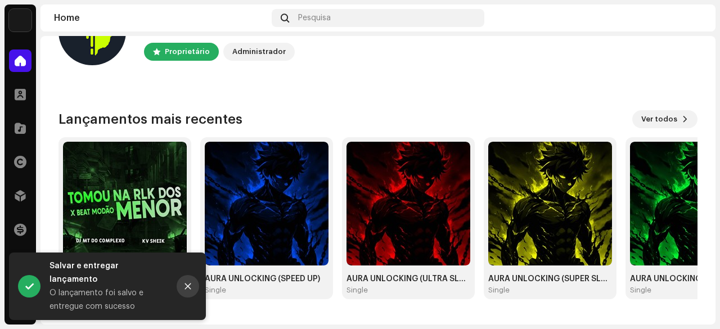
click at [187, 290] on icon "Close" at bounding box center [188, 287] width 6 height 6
